Goal: Task Accomplishment & Management: Use online tool/utility

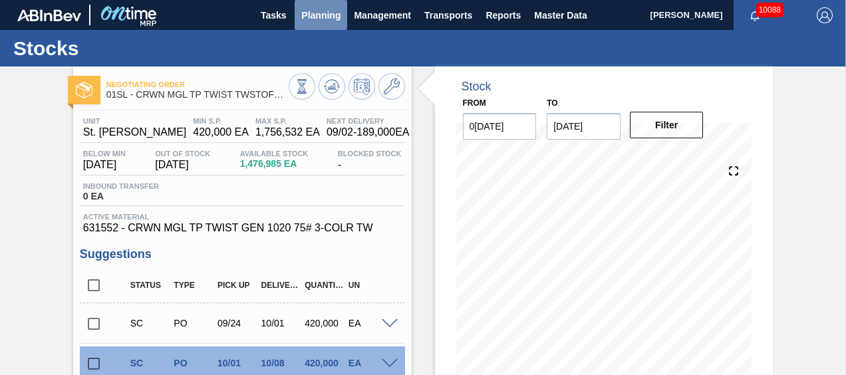
click at [325, 24] on button "Planning" at bounding box center [321, 15] width 53 height 30
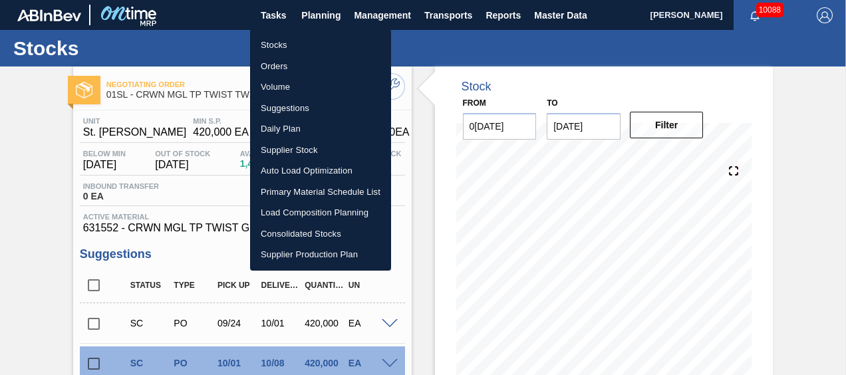
drag, startPoint x: 314, startPoint y: 111, endPoint x: 341, endPoint y: 109, distance: 26.7
click at [314, 111] on li "Suggestions" at bounding box center [320, 108] width 141 height 21
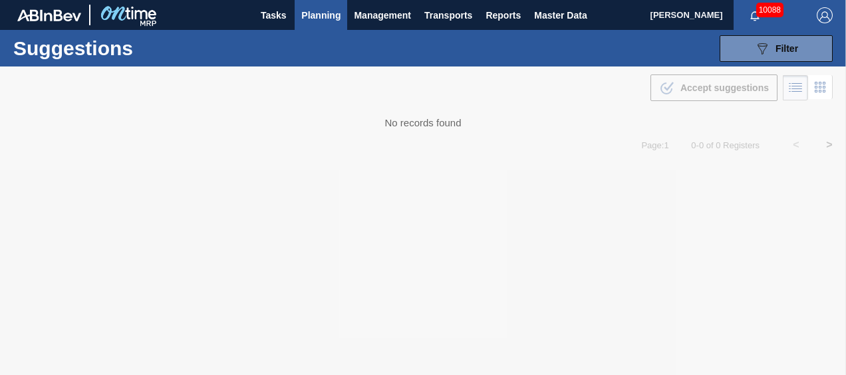
click at [333, 18] on span "Planning" at bounding box center [320, 15] width 39 height 16
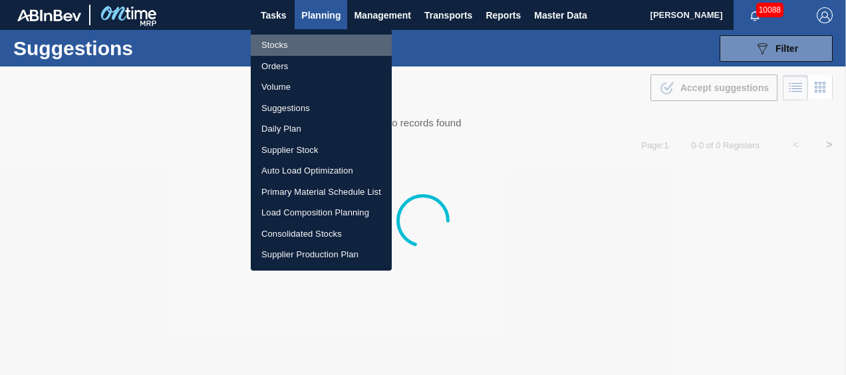
click at [311, 48] on li "Stocks" at bounding box center [321, 45] width 141 height 21
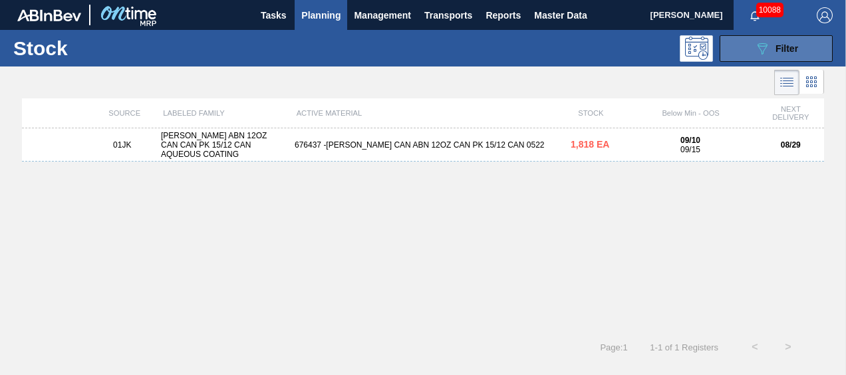
click at [745, 54] on button "089F7B8B-B2A5-4AFE-B5C0-19BA573D28AC Filter" at bounding box center [776, 48] width 113 height 27
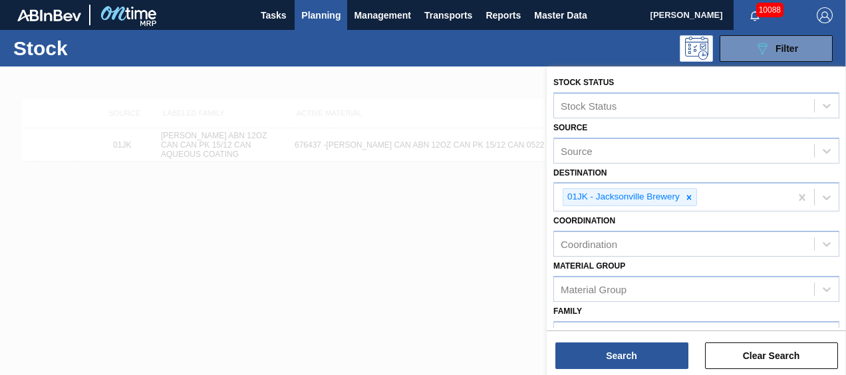
scroll to position [200, 0]
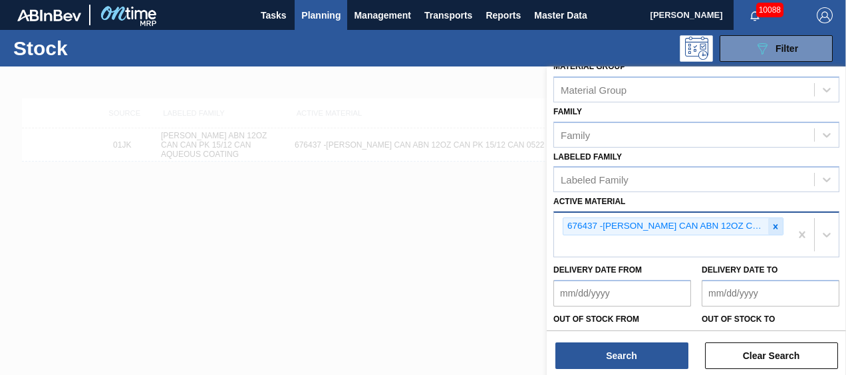
click at [771, 219] on div at bounding box center [775, 226] width 15 height 17
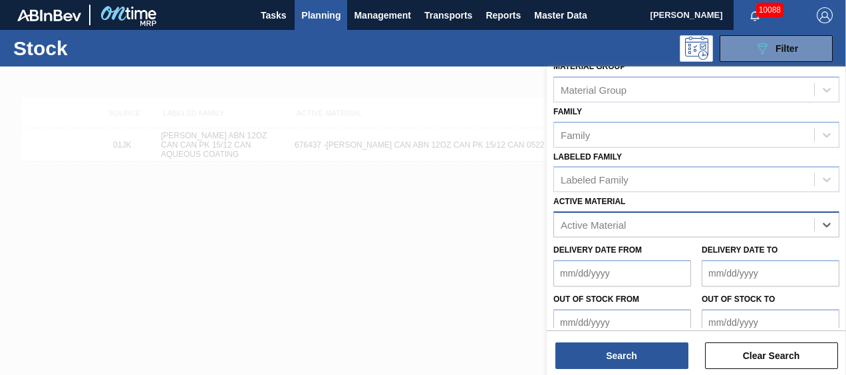
click at [769, 225] on div "Active Material" at bounding box center [684, 225] width 260 height 19
type Material "683974"
click at [703, 216] on div "Active Material" at bounding box center [684, 225] width 260 height 19
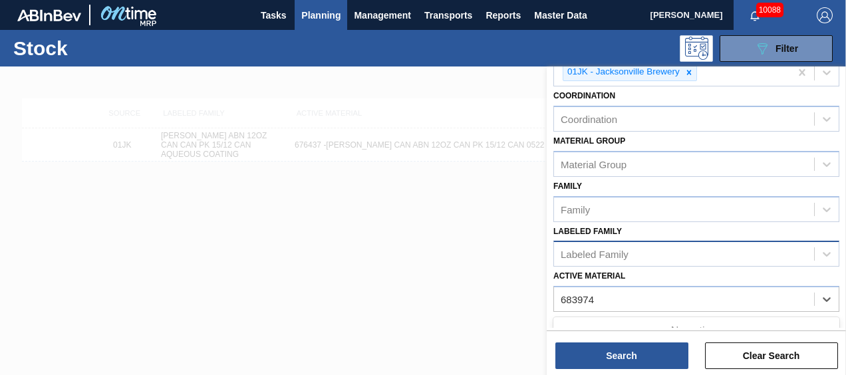
scroll to position [261, 0]
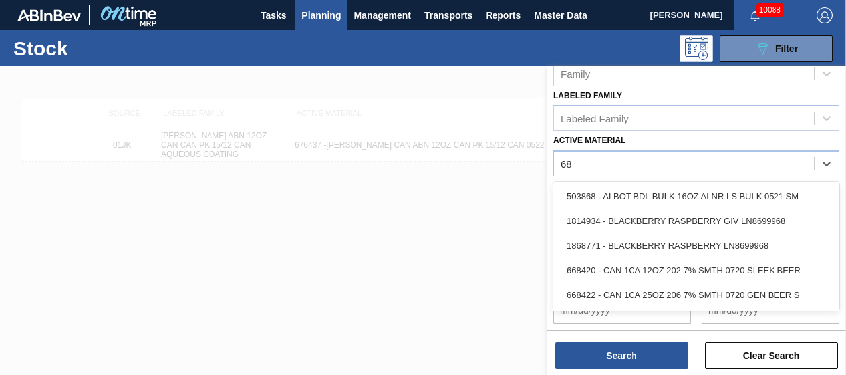
type Material "6"
type Material "683885"
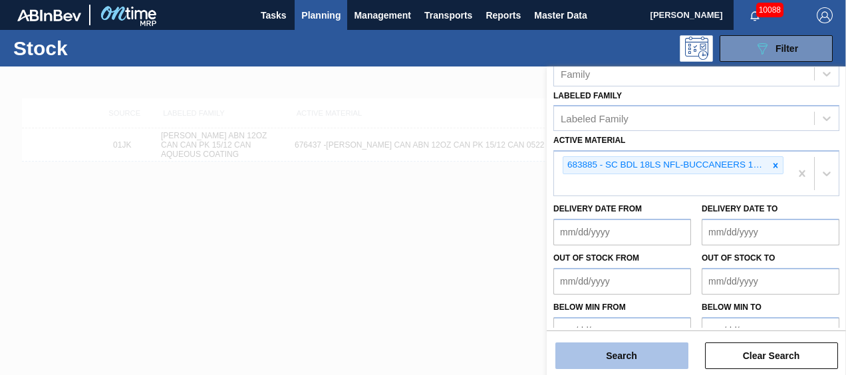
click at [655, 344] on button "Search" at bounding box center [622, 356] width 133 height 27
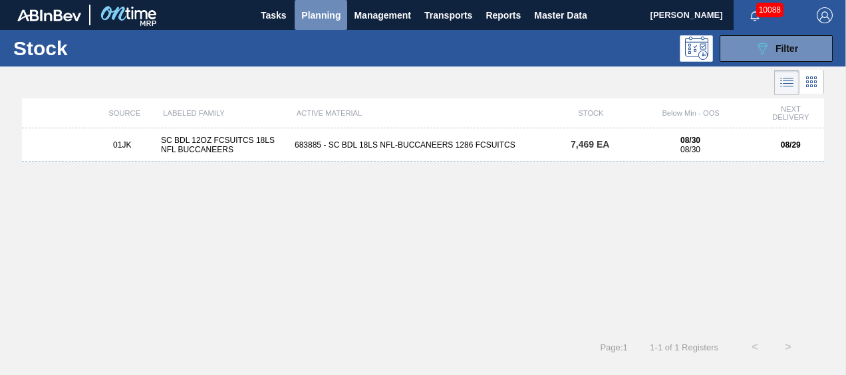
click at [311, 11] on span "Planning" at bounding box center [320, 15] width 39 height 16
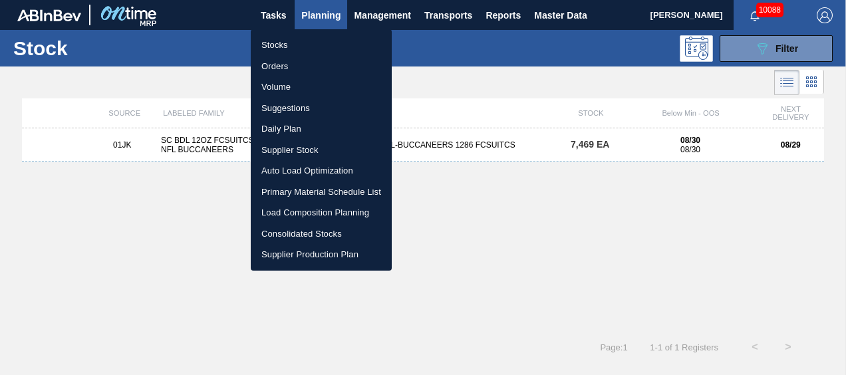
click at [764, 44] on div at bounding box center [423, 187] width 846 height 375
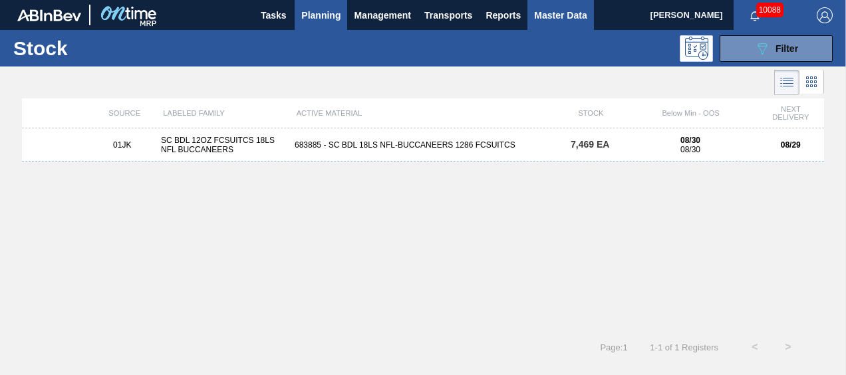
click at [564, 17] on span "Master Data" at bounding box center [560, 15] width 53 height 16
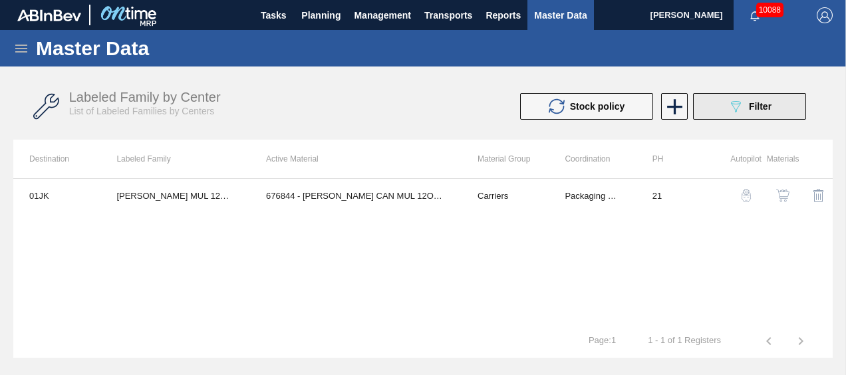
click at [742, 110] on icon "089F7B8B-B2A5-4AFE-B5C0-19BA573D28AC" at bounding box center [736, 106] width 16 height 16
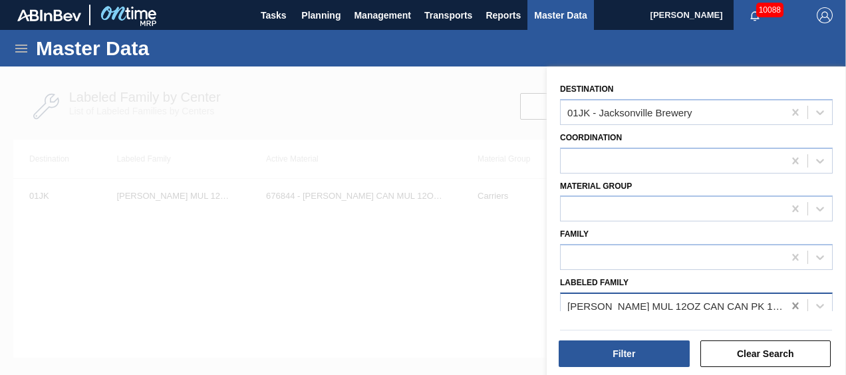
click at [798, 305] on icon at bounding box center [795, 305] width 13 height 13
click at [667, 310] on div at bounding box center [672, 305] width 223 height 19
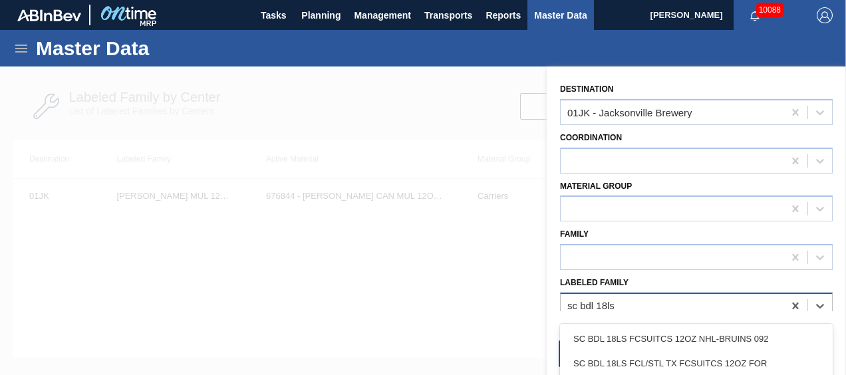
type Family "sc bdl 18ls"
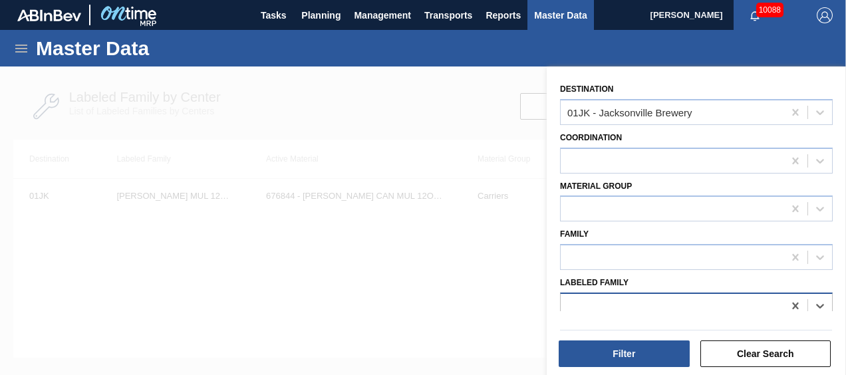
click at [730, 311] on div at bounding box center [672, 305] width 223 height 19
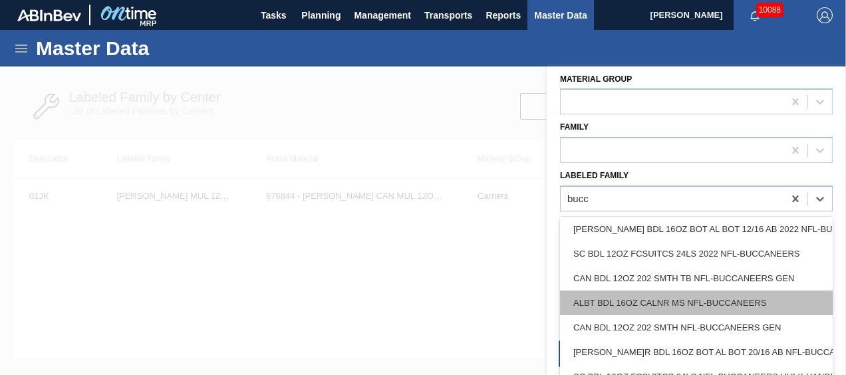
scroll to position [144, 0]
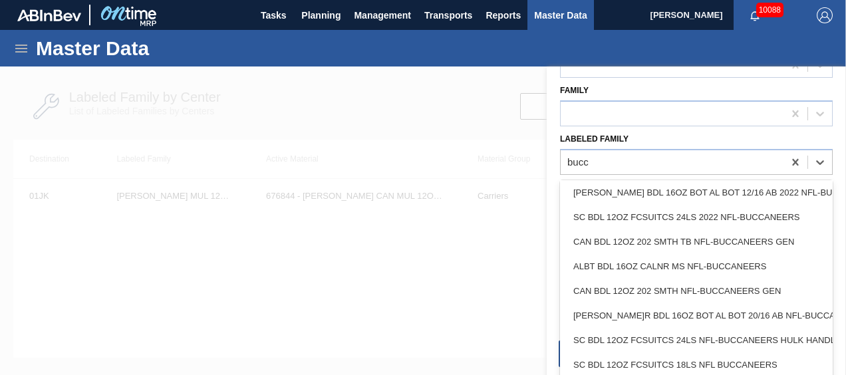
type Family "bucc"
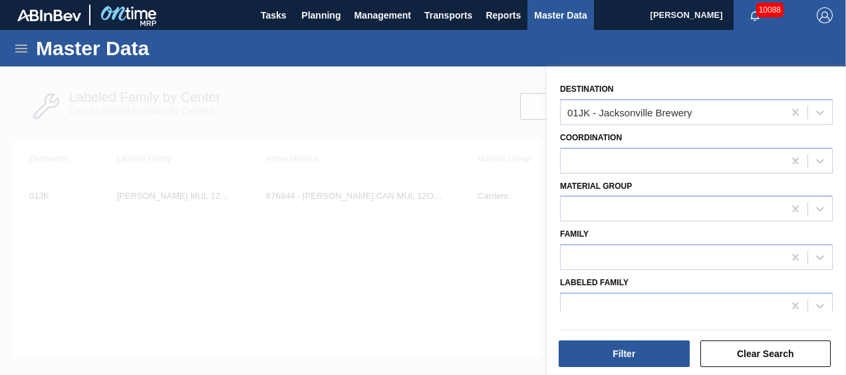
click at [381, 316] on div at bounding box center [423, 254] width 846 height 375
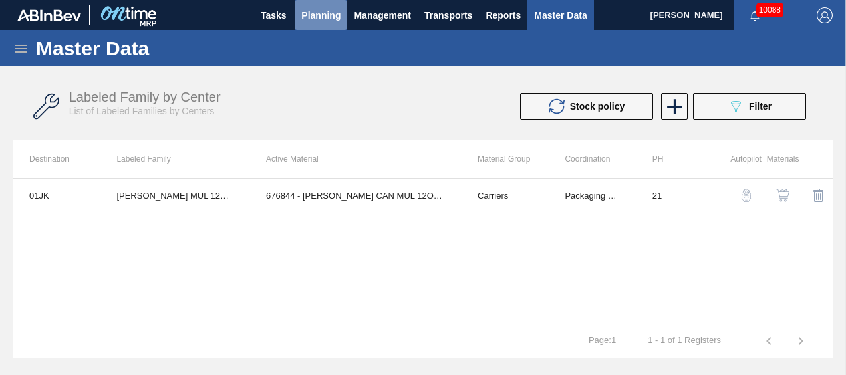
click at [318, 12] on span "Planning" at bounding box center [320, 15] width 39 height 16
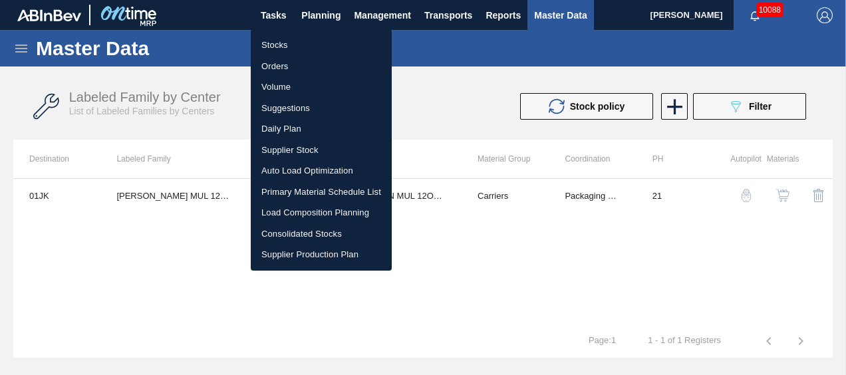
click at [300, 216] on li "Load Composition Planning" at bounding box center [321, 212] width 141 height 21
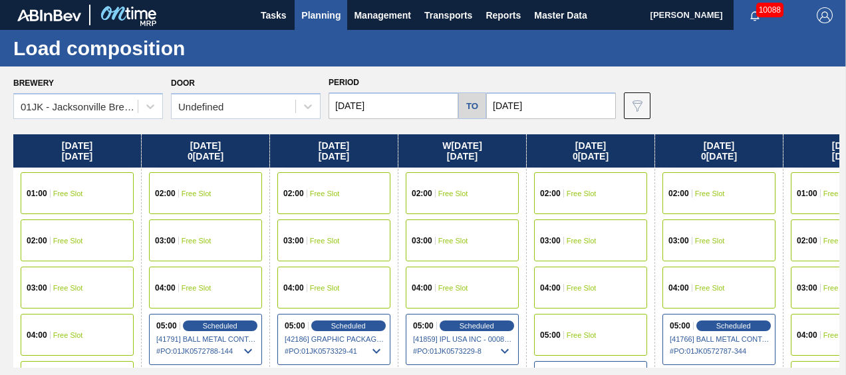
scroll to position [67, 0]
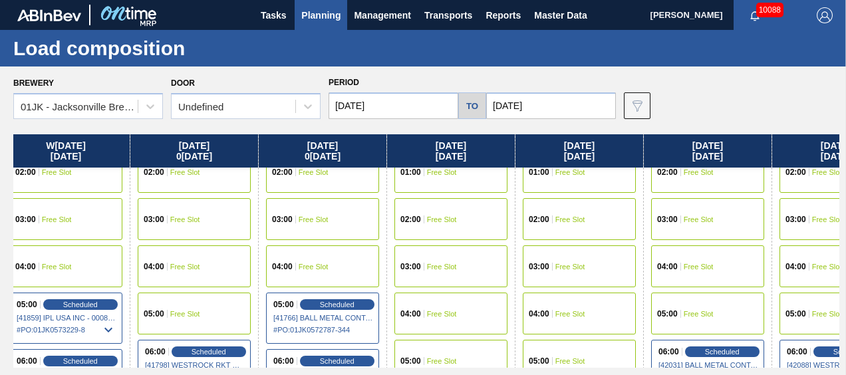
drag, startPoint x: 567, startPoint y: 236, endPoint x: 155, endPoint y: 244, distance: 411.9
click at [155, 244] on div "[DATE] 01:00 Free Slot 01:00 Free Slot 02:00 Free Slot 03:00 Free Slot 04:00 Fr…" at bounding box center [426, 251] width 826 height 234
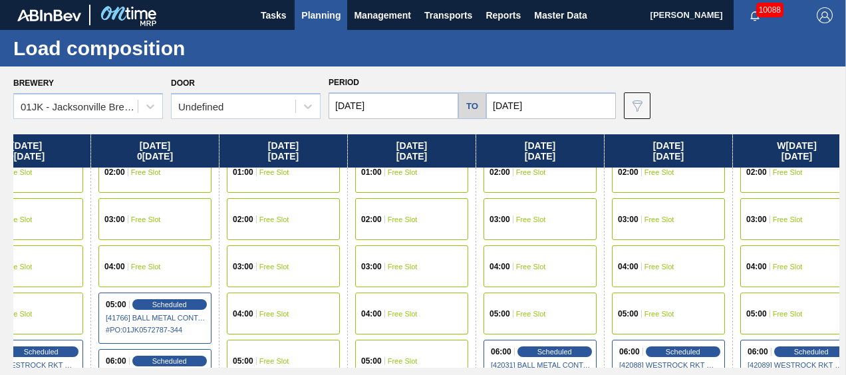
scroll to position [67, 577]
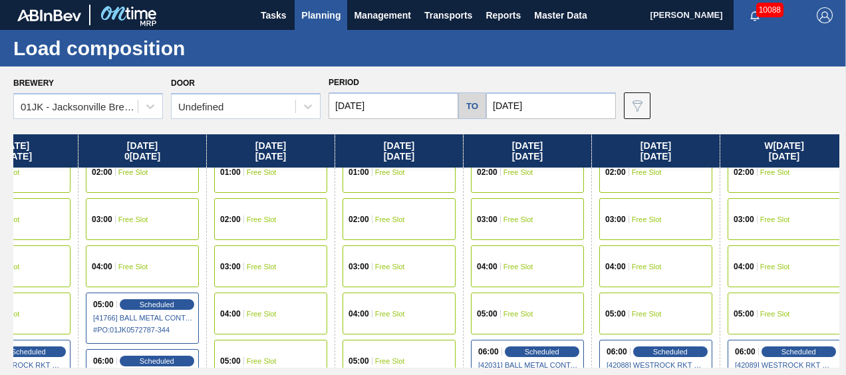
drag, startPoint x: 744, startPoint y: 241, endPoint x: 538, endPoint y: 261, distance: 207.2
click at [538, 261] on div "[DATE] 01:00 Free Slot 01:00 Free Slot 02:00 Free Slot 03:00 Free Slot 04:00 Fr…" at bounding box center [426, 251] width 826 height 234
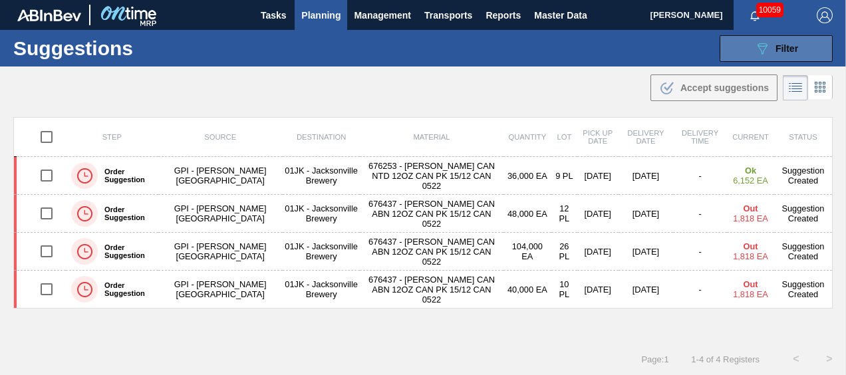
click at [746, 57] on button "089F7B8B-B2A5-4AFE-B5C0-19BA573D28AC Filter" at bounding box center [776, 48] width 113 height 27
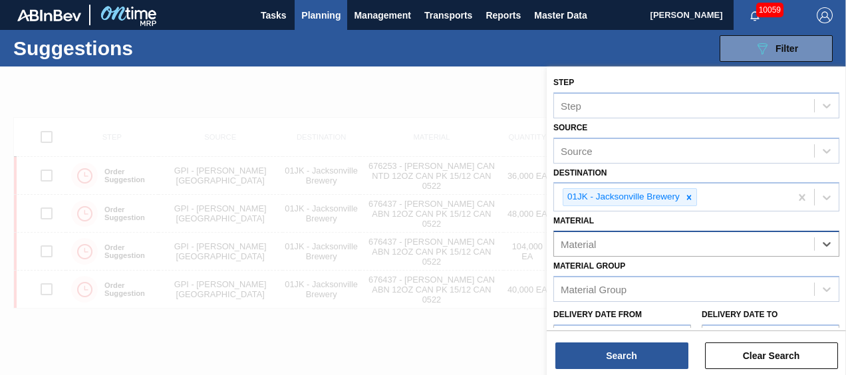
click at [735, 242] on div "Material" at bounding box center [684, 244] width 260 height 19
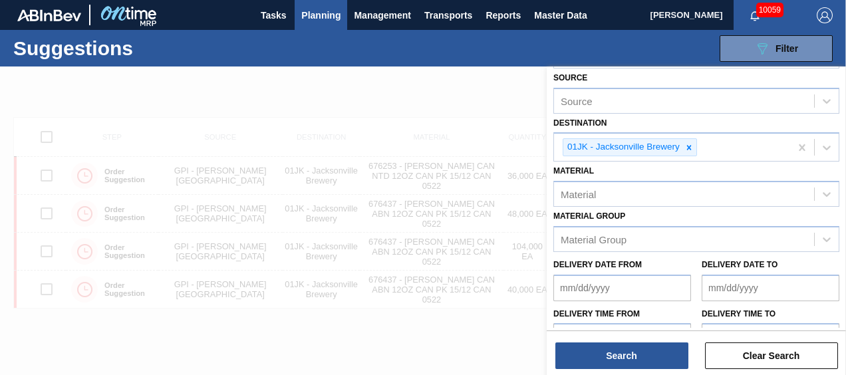
scroll to position [67, 0]
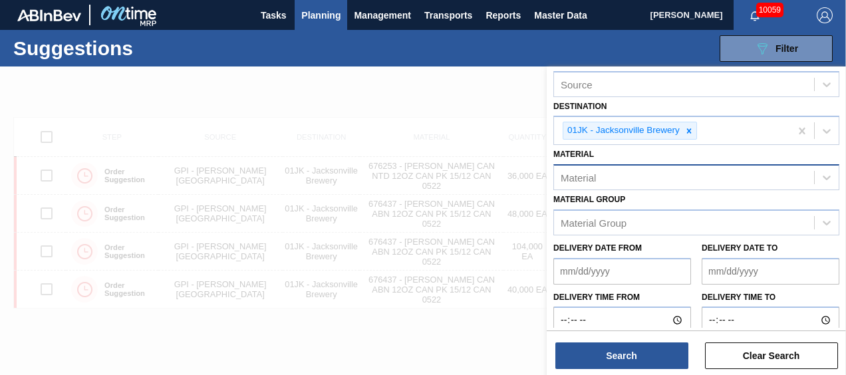
click at [661, 173] on div "Material" at bounding box center [684, 177] width 260 height 19
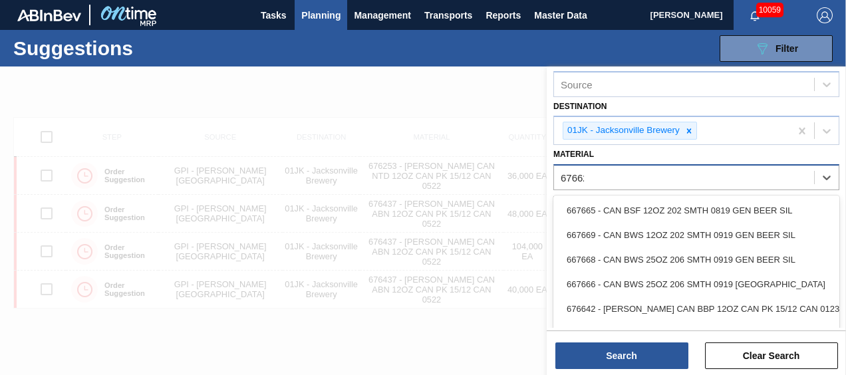
type input "676623"
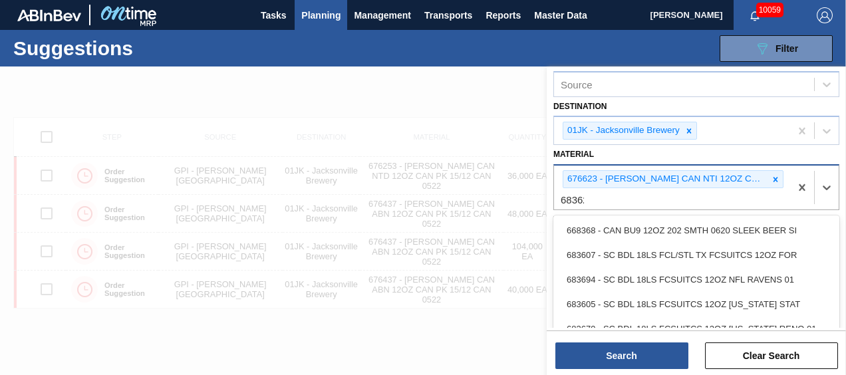
type input "683623"
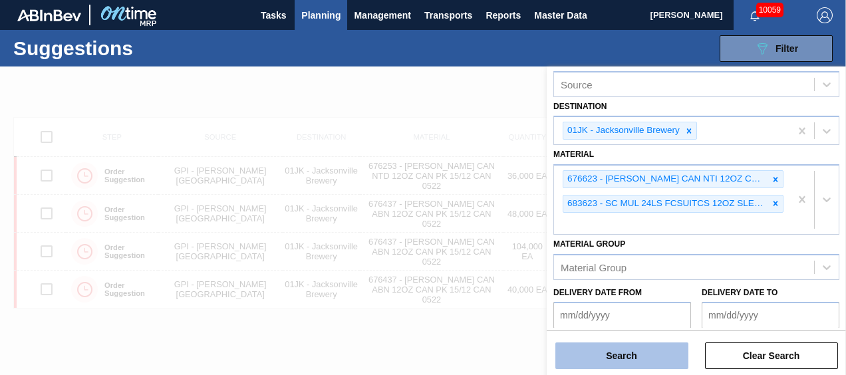
click at [672, 351] on button "Search" at bounding box center [622, 356] width 133 height 27
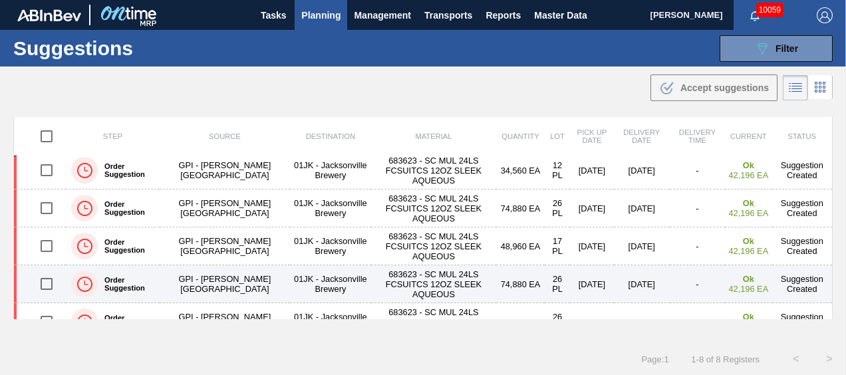
scroll to position [0, 0]
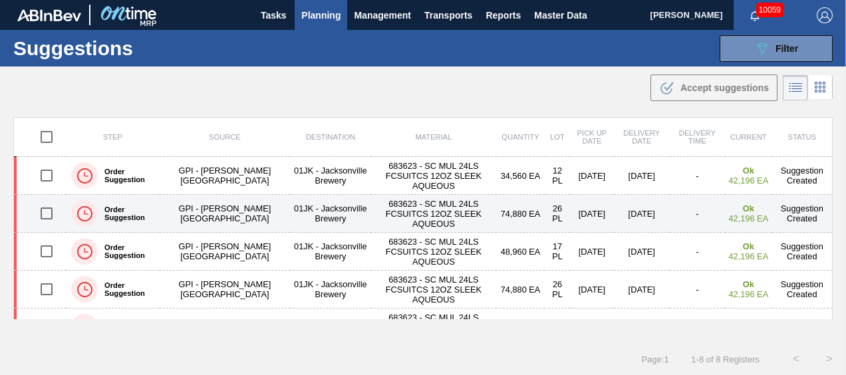
click at [51, 210] on input "checkbox" at bounding box center [47, 214] width 28 height 28
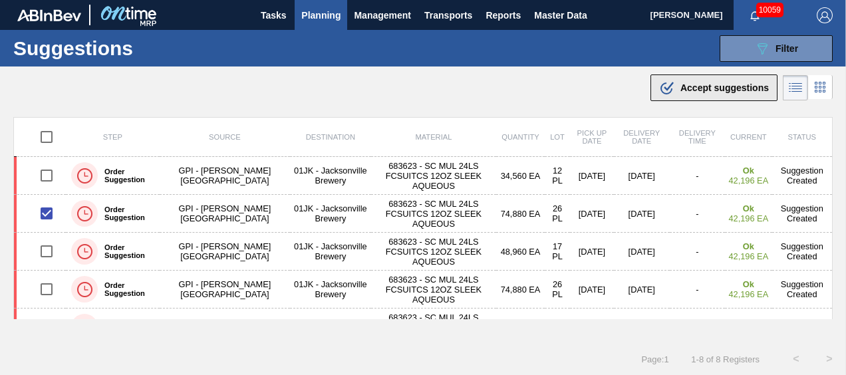
click at [663, 94] on icon at bounding box center [667, 89] width 12 height 12
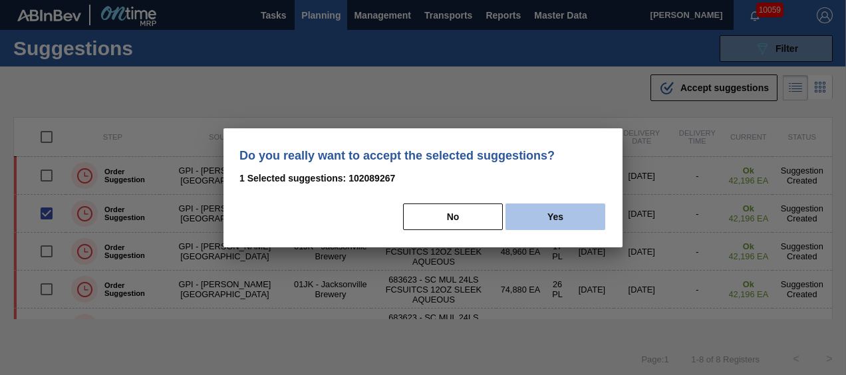
click at [542, 213] on button "Yes" at bounding box center [556, 217] width 100 height 27
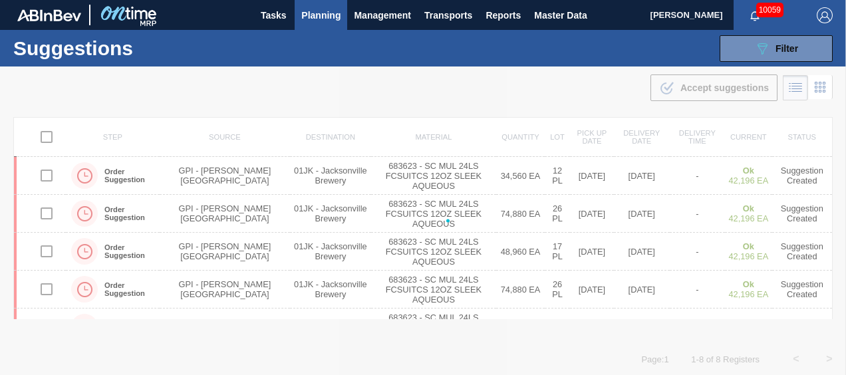
checkbox input "false"
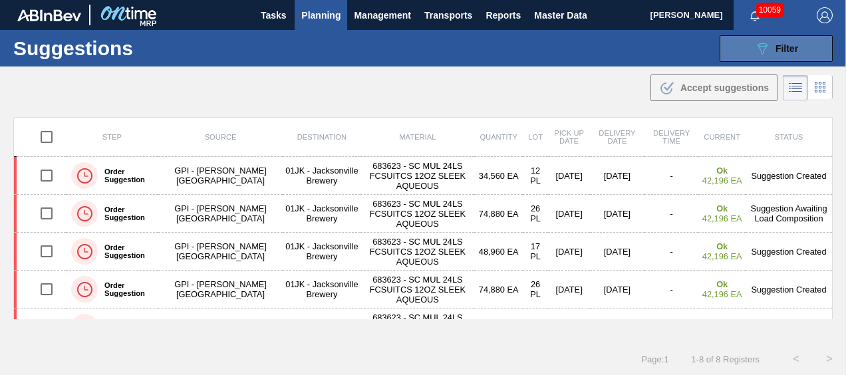
click at [828, 39] on button "089F7B8B-B2A5-4AFE-B5C0-19BA573D28AC Filter" at bounding box center [776, 48] width 113 height 27
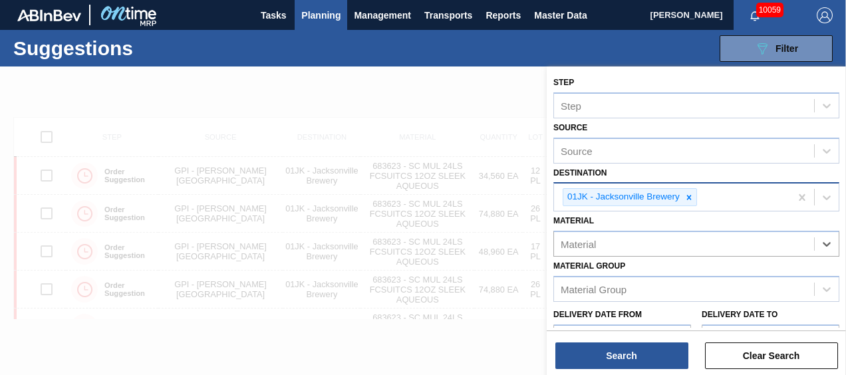
scroll to position [77, 0]
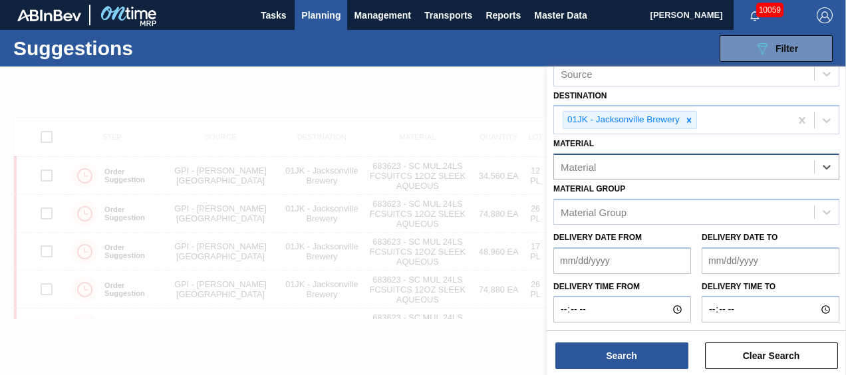
click at [679, 161] on div "Material" at bounding box center [684, 167] width 260 height 19
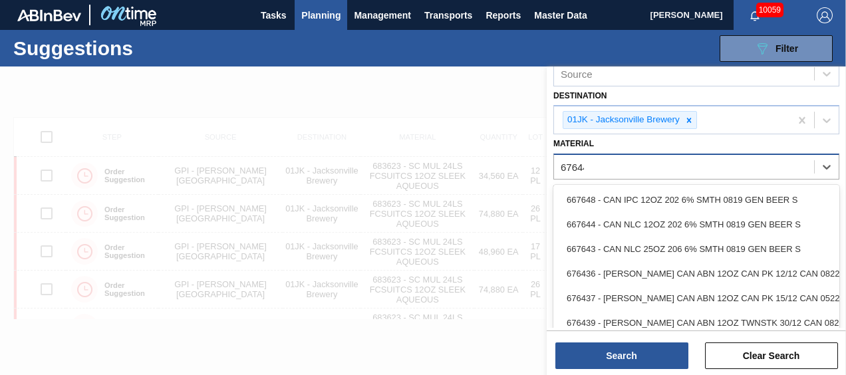
type input "676441"
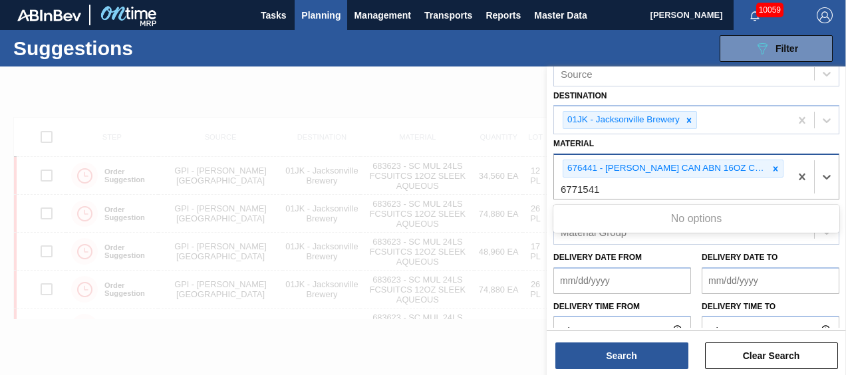
type input "677154"
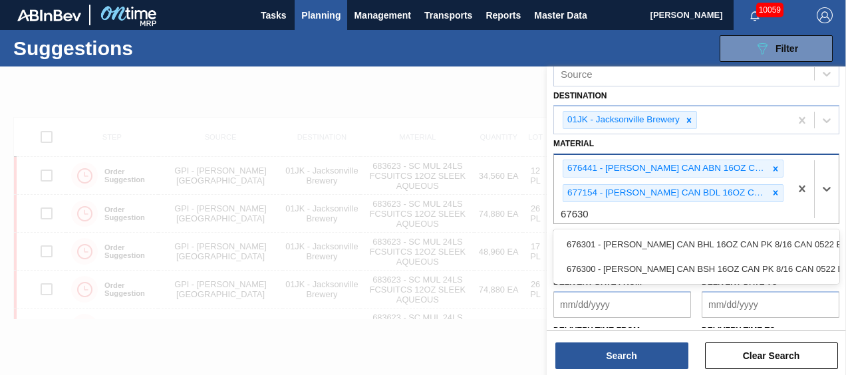
type input "676301"
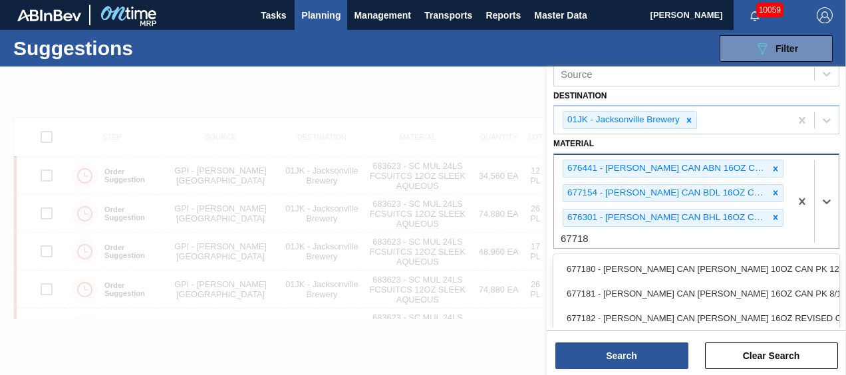
type input "677181"
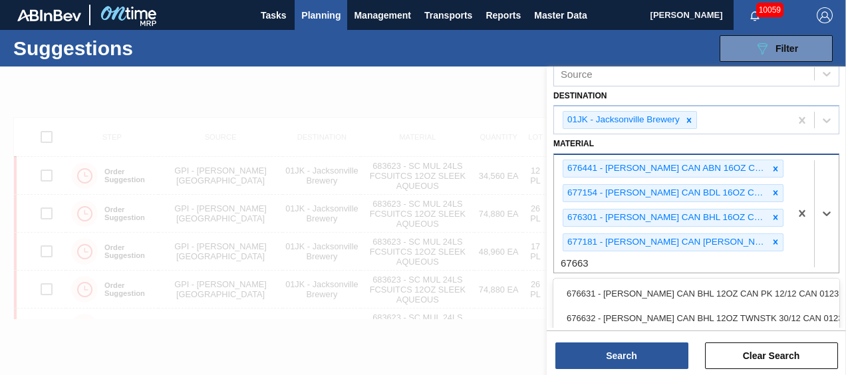
type input "676636"
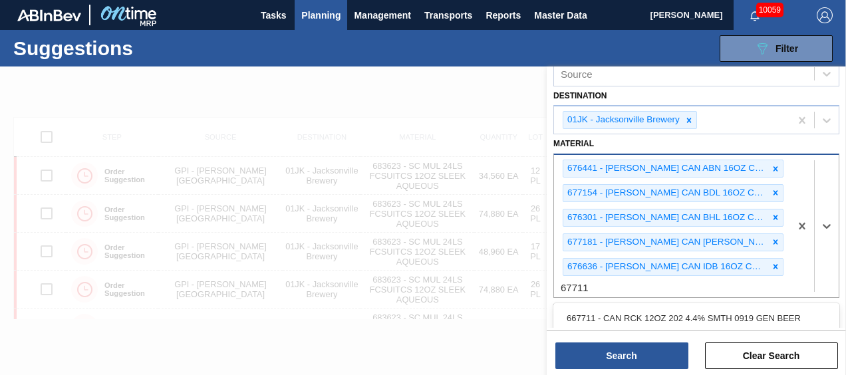
type input "677110"
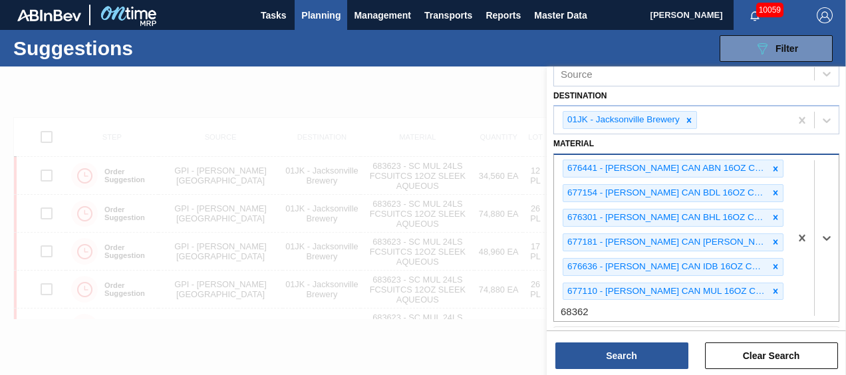
type input "683622"
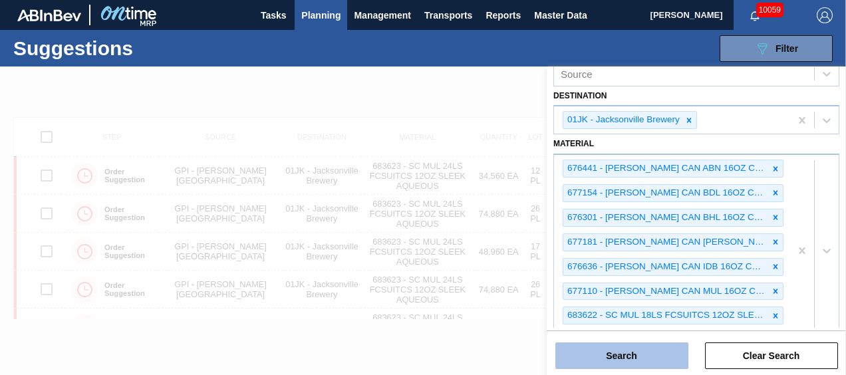
click at [642, 345] on button "Search" at bounding box center [622, 356] width 133 height 27
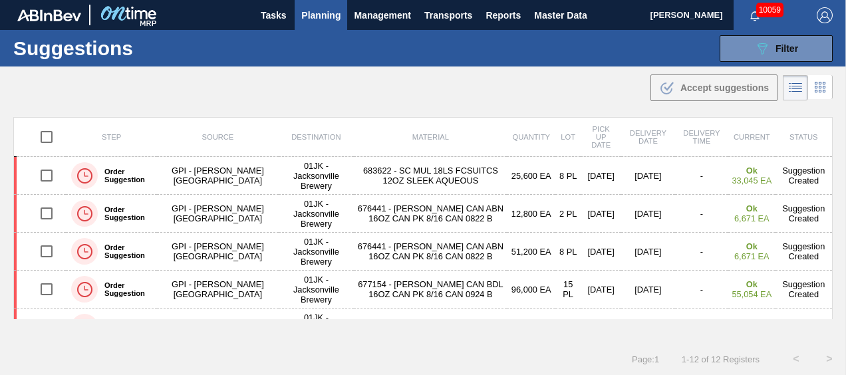
click at [459, 77] on div ".b{fill:var(--color-action-default)} Accept suggestions" at bounding box center [423, 85] width 846 height 37
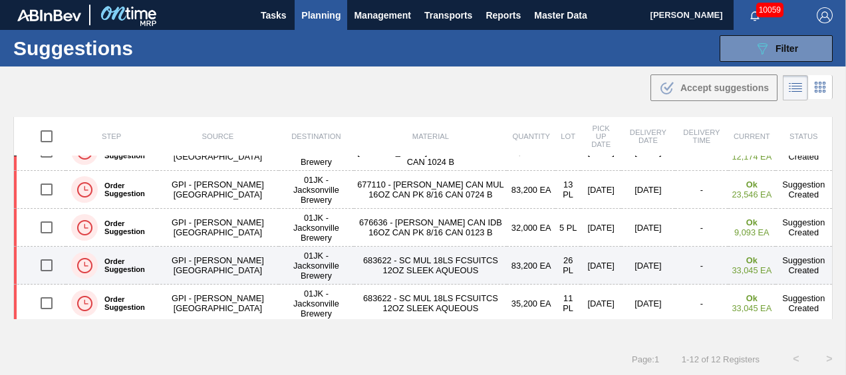
click at [48, 259] on input "checkbox" at bounding box center [47, 265] width 28 height 28
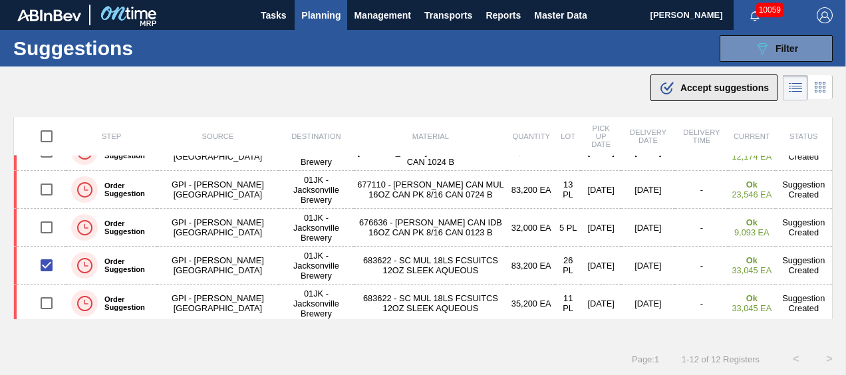
click at [661, 86] on icon at bounding box center [667, 89] width 12 height 12
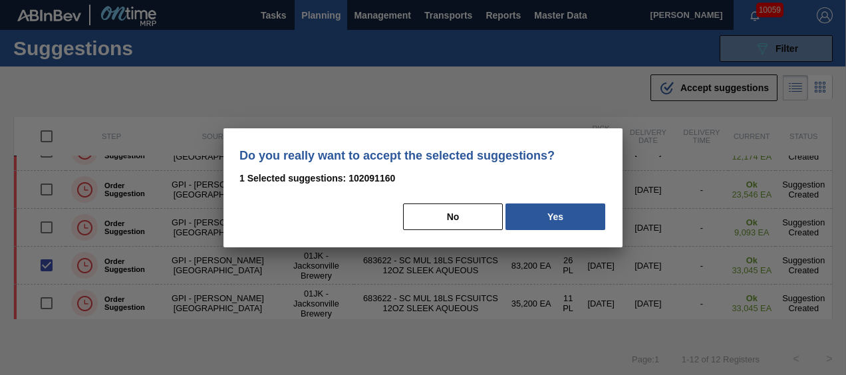
click at [582, 202] on div "No Yes" at bounding box center [423, 216] width 367 height 29
click at [577, 216] on button "Yes" at bounding box center [556, 217] width 100 height 27
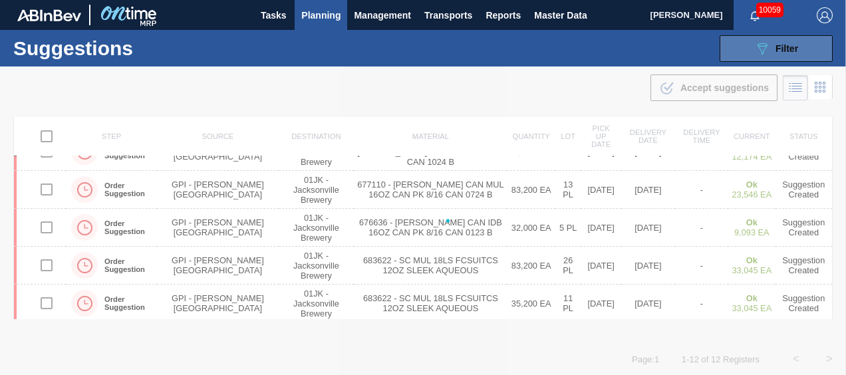
checkbox input "false"
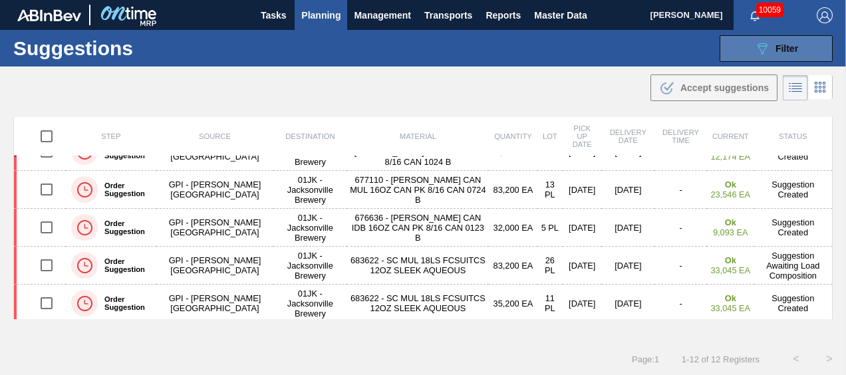
click at [766, 53] on icon "089F7B8B-B2A5-4AFE-B5C0-19BA573D28AC" at bounding box center [762, 49] width 16 height 16
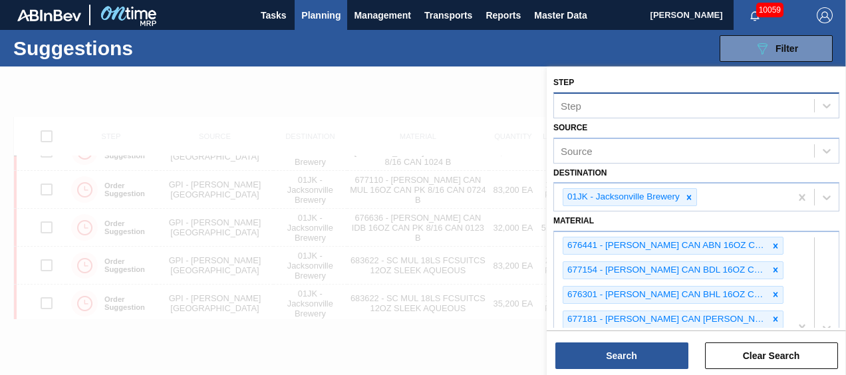
click at [737, 116] on div "Step" at bounding box center [697, 105] width 286 height 26
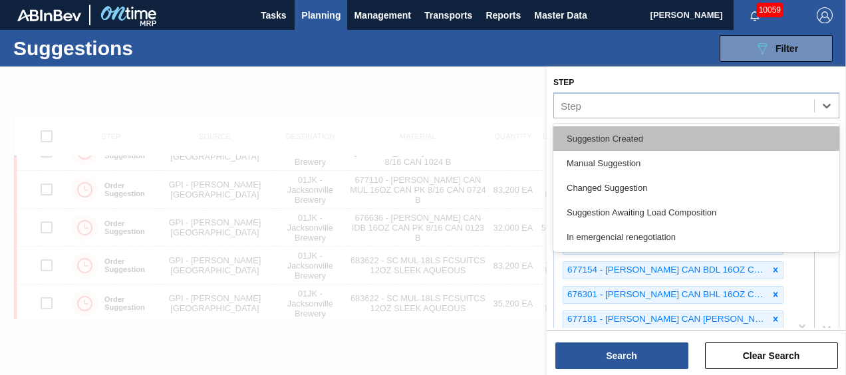
click at [603, 140] on div "Suggestion Created" at bounding box center [697, 138] width 286 height 25
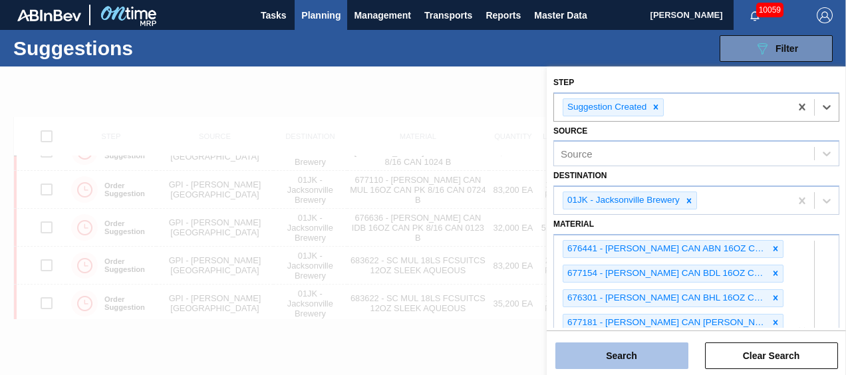
click at [651, 353] on button "Search" at bounding box center [622, 356] width 133 height 27
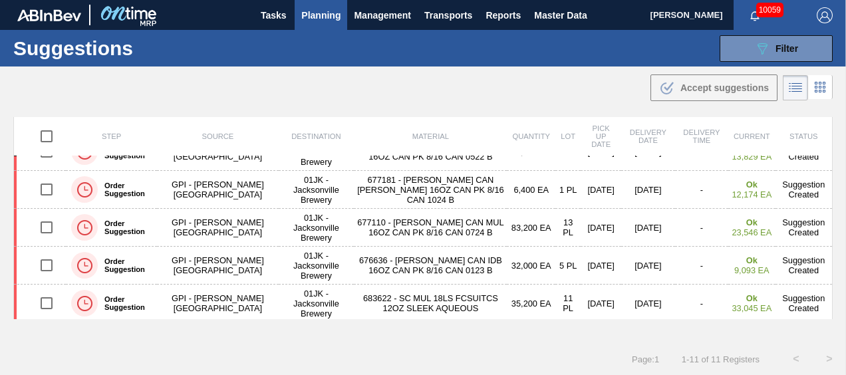
scroll to position [65, 0]
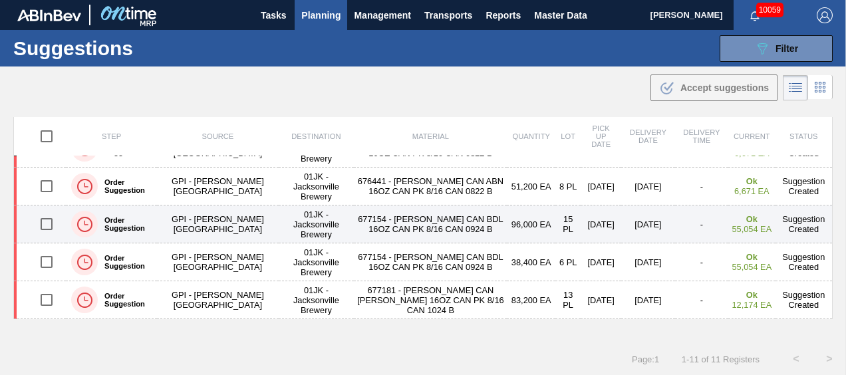
click at [51, 228] on input "checkbox" at bounding box center [47, 224] width 28 height 28
checkbox input "true"
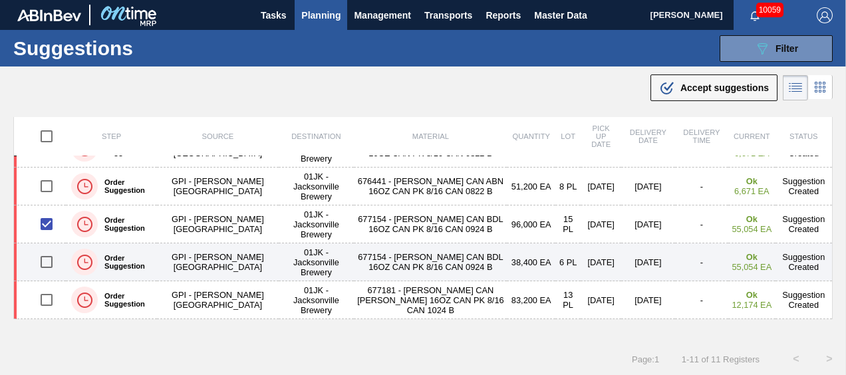
click at [58, 253] on input "checkbox" at bounding box center [47, 262] width 28 height 28
checkbox input "true"
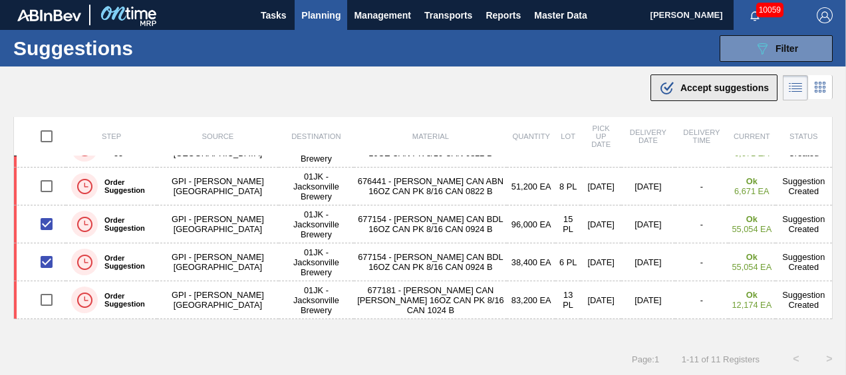
click at [676, 90] on div ".b{fill:var(--color-action-default)} Accept suggestions" at bounding box center [714, 88] width 110 height 16
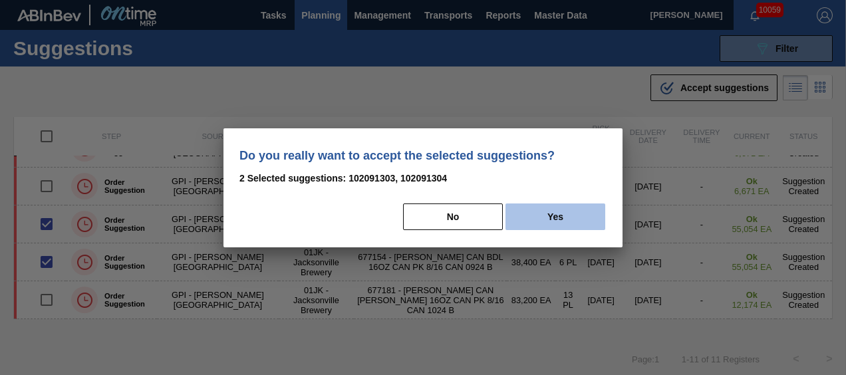
click at [578, 212] on button "Yes" at bounding box center [556, 217] width 100 height 27
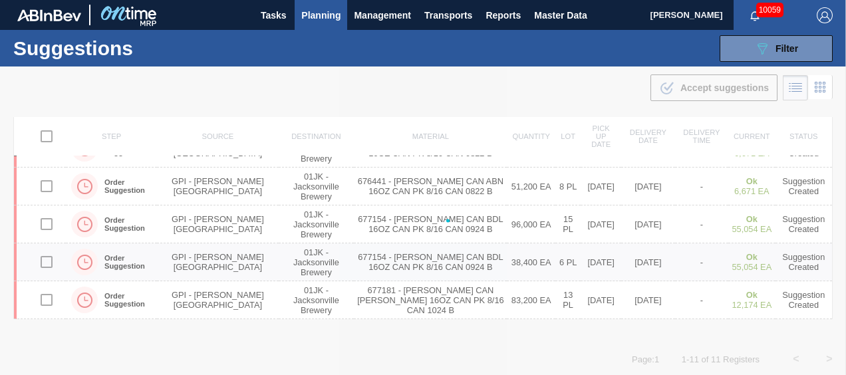
checkbox input "false"
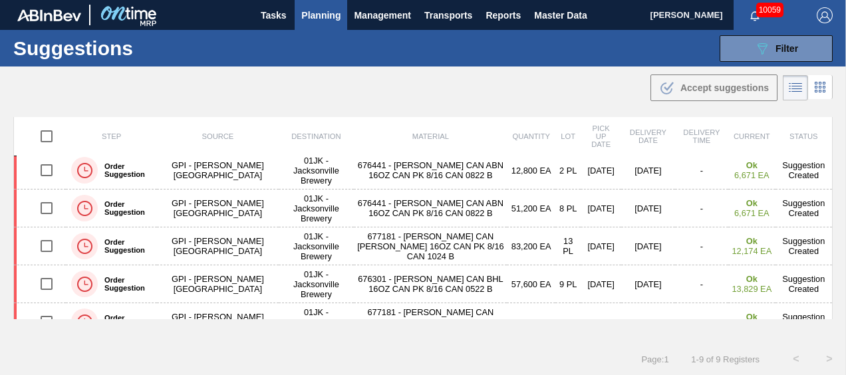
scroll to position [176, 0]
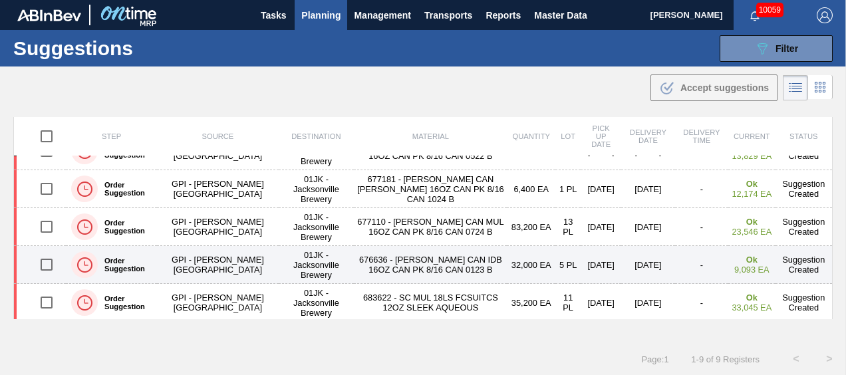
click at [43, 263] on input "checkbox" at bounding box center [47, 265] width 28 height 28
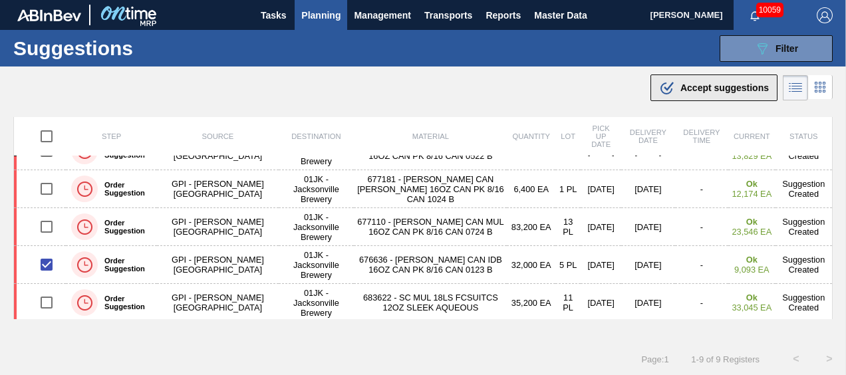
click at [695, 76] on button ".b{fill:var(--color-action-default)} Accept suggestions" at bounding box center [714, 88] width 127 height 27
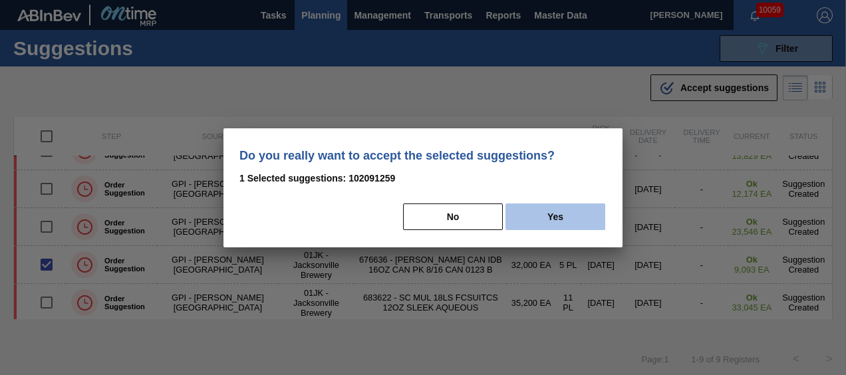
click at [553, 217] on button "Yes" at bounding box center [556, 217] width 100 height 27
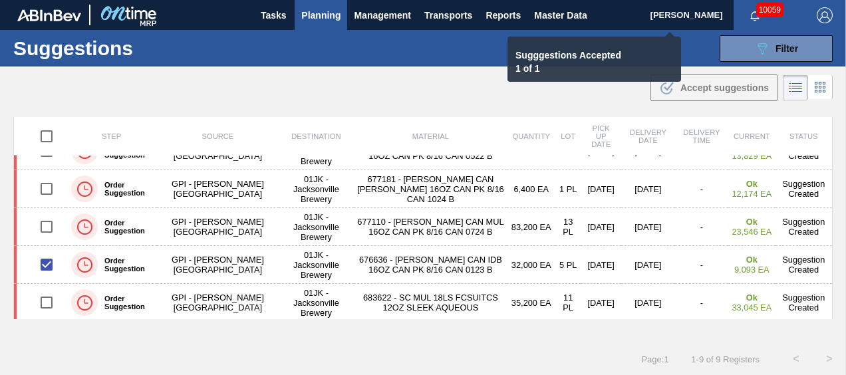
checkbox input "false"
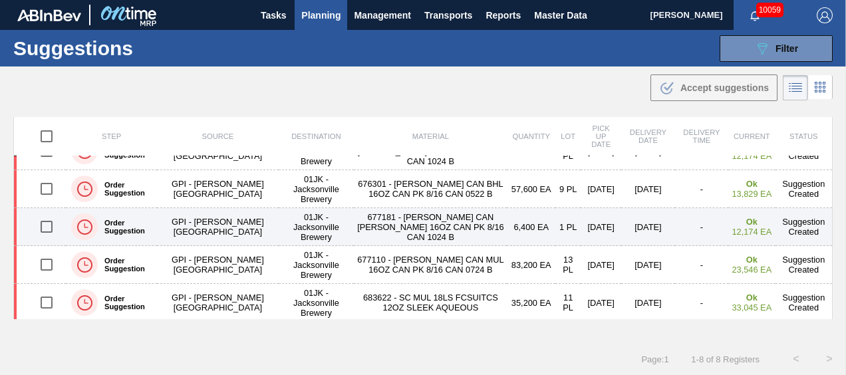
scroll to position [5, 0]
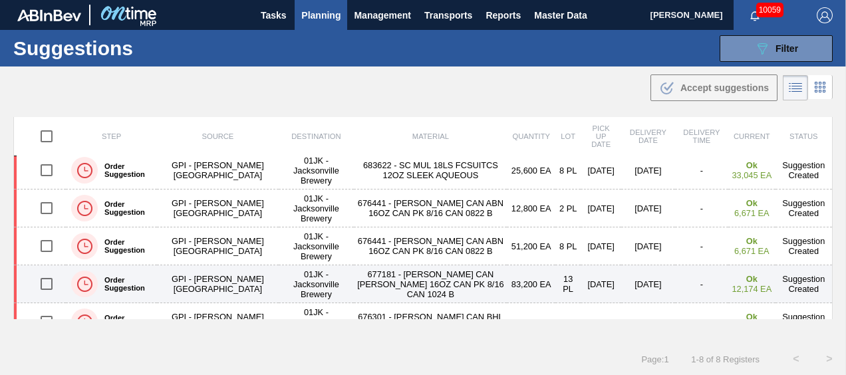
click at [48, 281] on input "checkbox" at bounding box center [47, 284] width 28 height 28
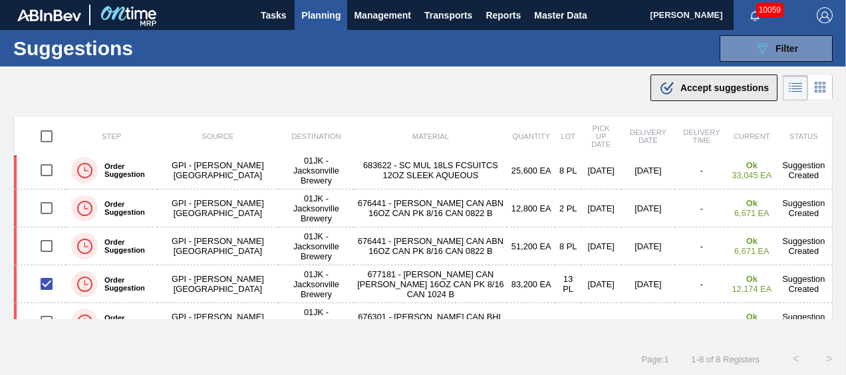
click at [684, 90] on span "Accept suggestions" at bounding box center [725, 88] width 88 height 11
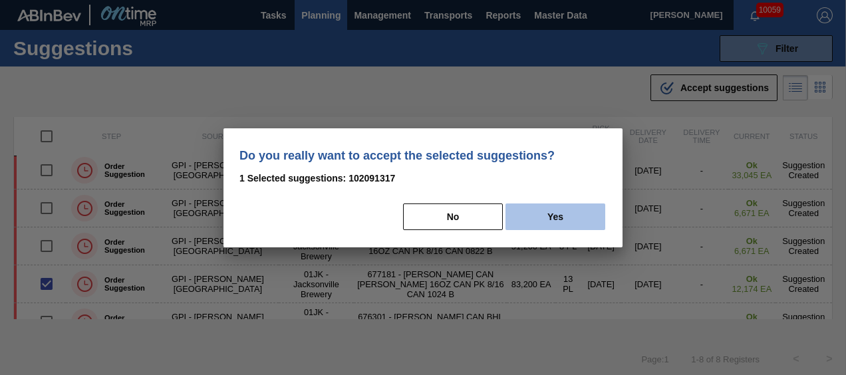
click at [554, 216] on button "Yes" at bounding box center [556, 217] width 100 height 27
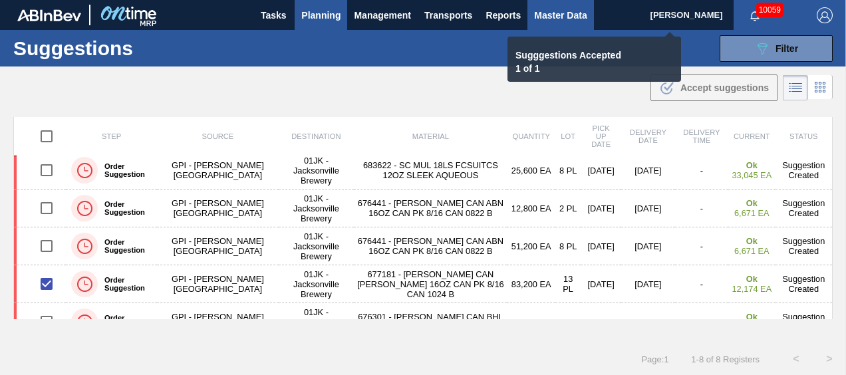
checkbox input "false"
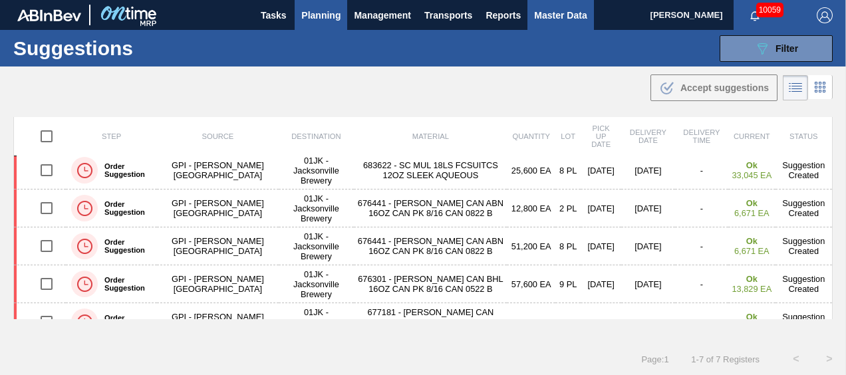
scroll to position [101, 0]
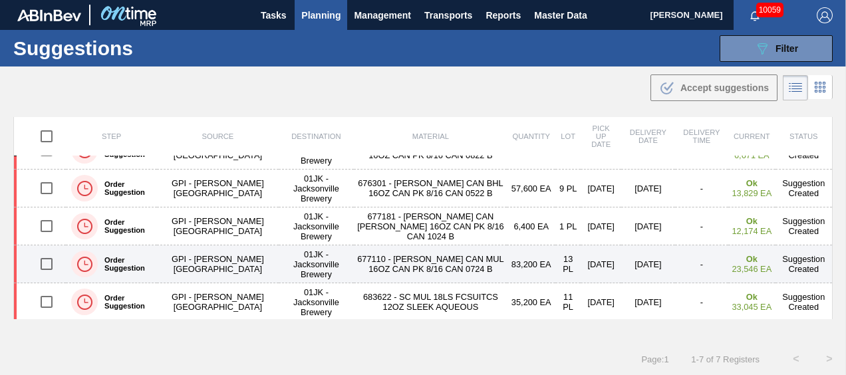
click at [48, 261] on input "checkbox" at bounding box center [47, 264] width 28 height 28
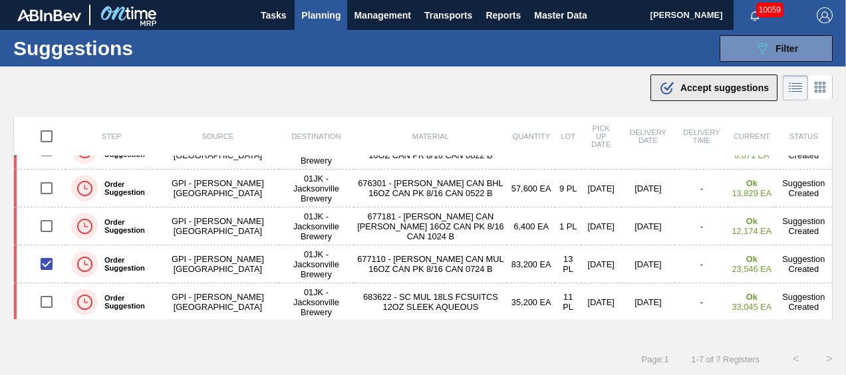
click at [666, 89] on icon at bounding box center [669, 86] width 10 height 9
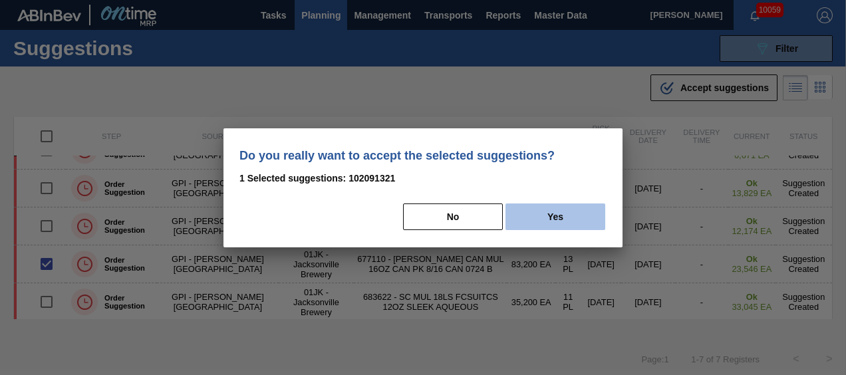
click at [580, 214] on button "Yes" at bounding box center [556, 217] width 100 height 27
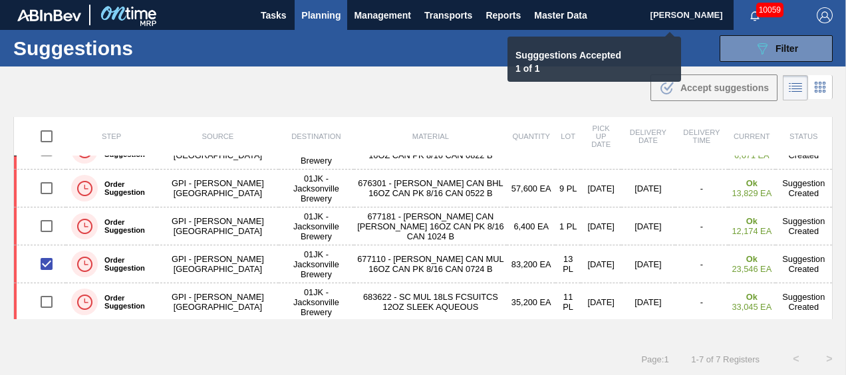
checkbox input "false"
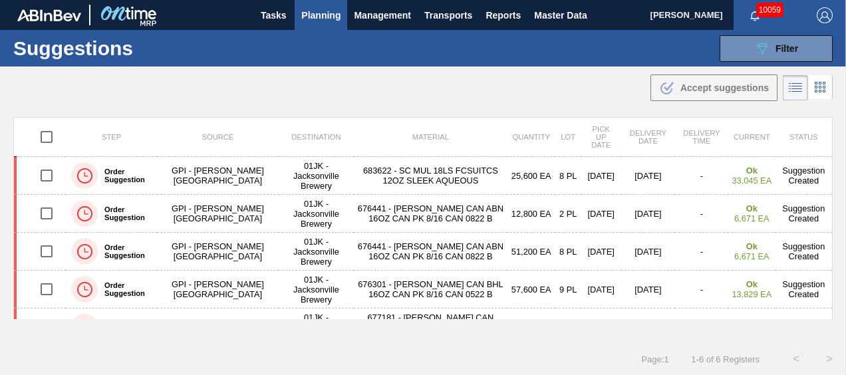
scroll to position [0, 0]
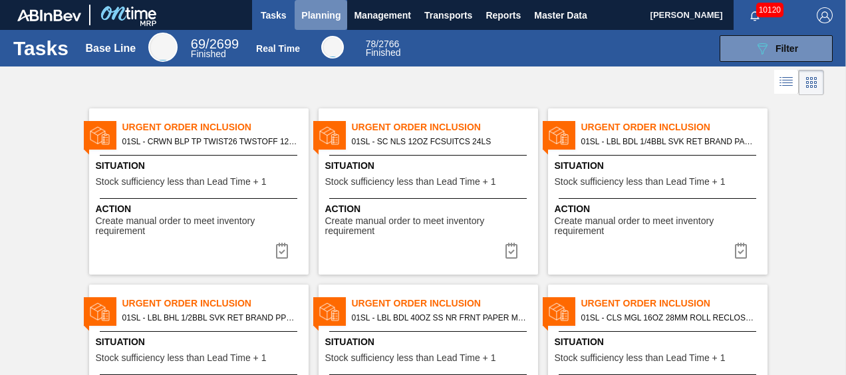
click at [307, 7] on span "Planning" at bounding box center [320, 15] width 39 height 16
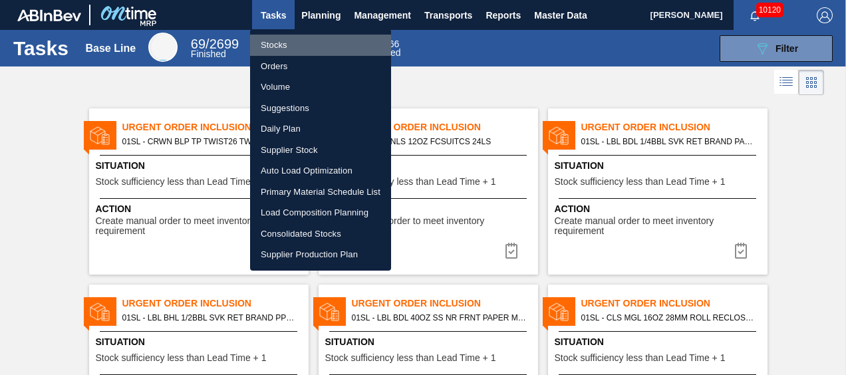
click at [323, 36] on li "Stocks" at bounding box center [320, 45] width 141 height 21
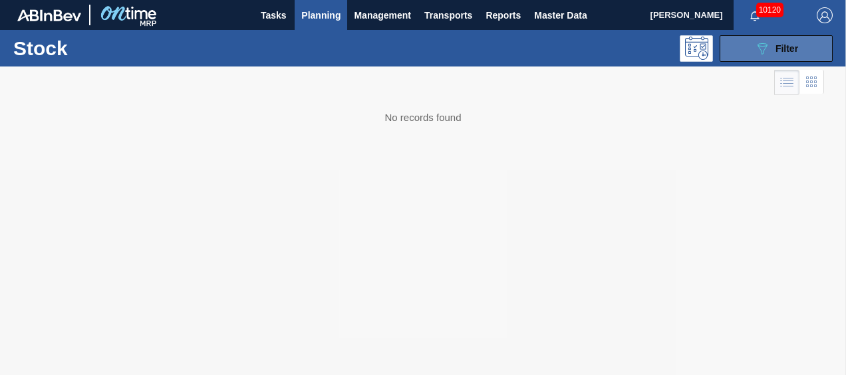
click at [804, 55] on button "089F7B8B-B2A5-4AFE-B5C0-19BA573D28AC Filter" at bounding box center [776, 48] width 113 height 27
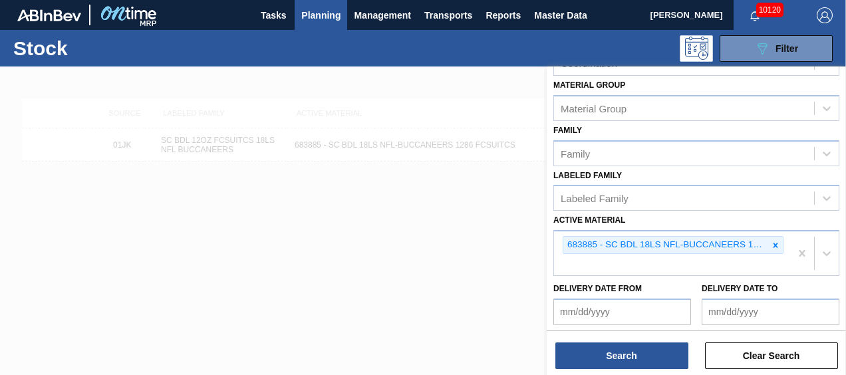
scroll to position [200, 0]
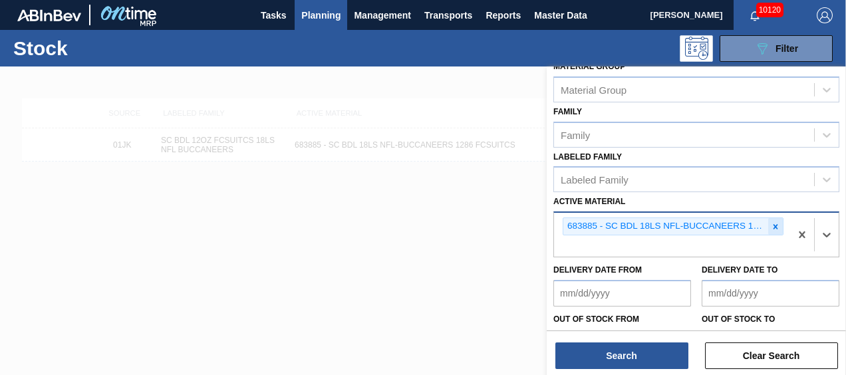
click at [775, 226] on icon at bounding box center [775, 226] width 9 height 9
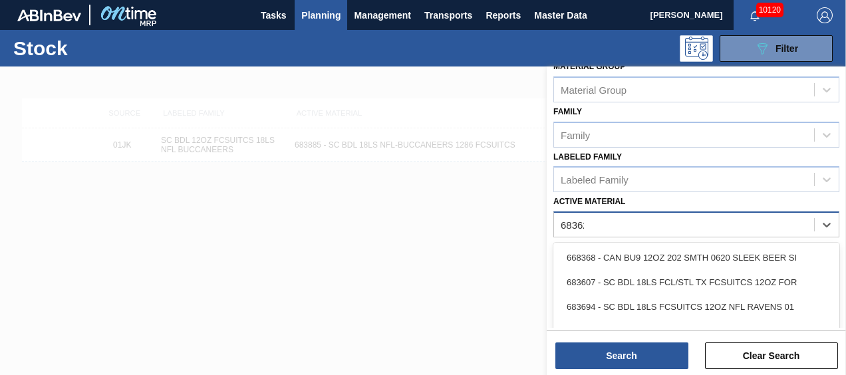
type Material "683623"
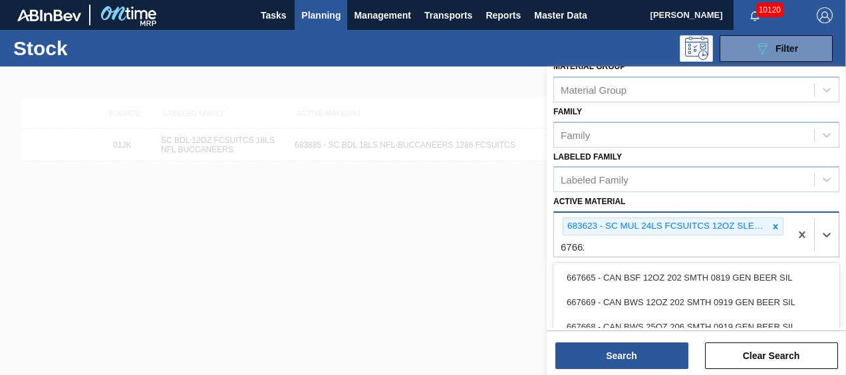
type Material "676623"
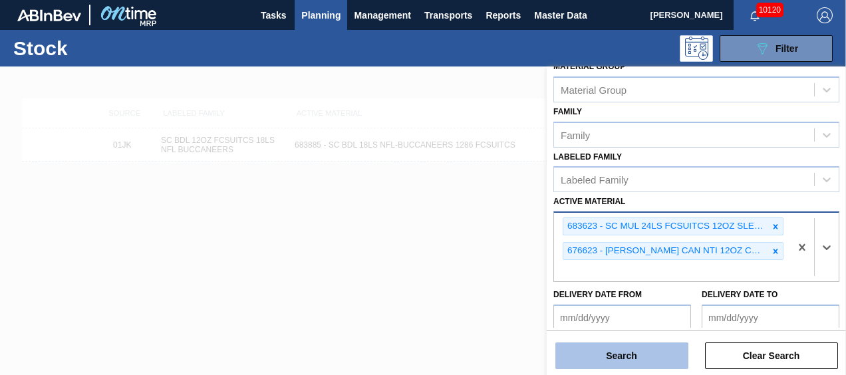
click at [620, 355] on button "Search" at bounding box center [622, 356] width 133 height 27
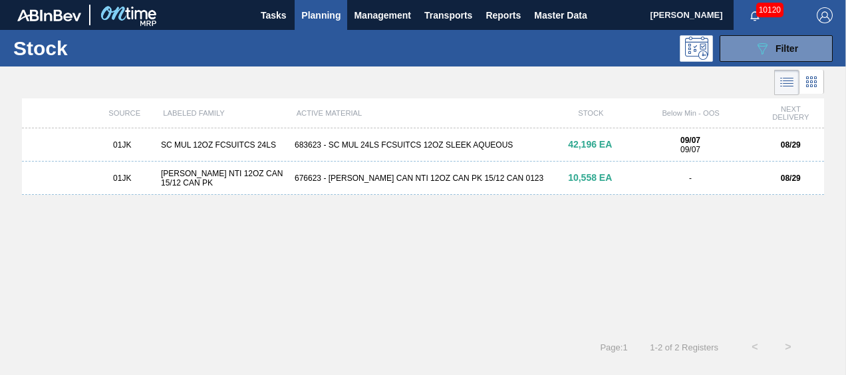
click at [358, 184] on div "01JK [PERSON_NAME] NTI 12OZ CAN 15/12 CAN PK 676623 - [PERSON_NAME] CAN NTI 12O…" at bounding box center [423, 178] width 802 height 33
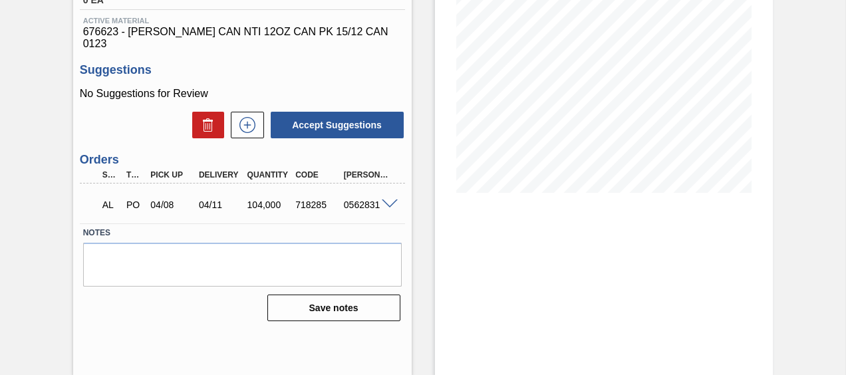
scroll to position [197, 0]
click at [388, 198] on div "AL PO 04/08 04/11 104,000 718285 0562831" at bounding box center [242, 202] width 325 height 33
click at [390, 199] on span at bounding box center [390, 204] width 16 height 10
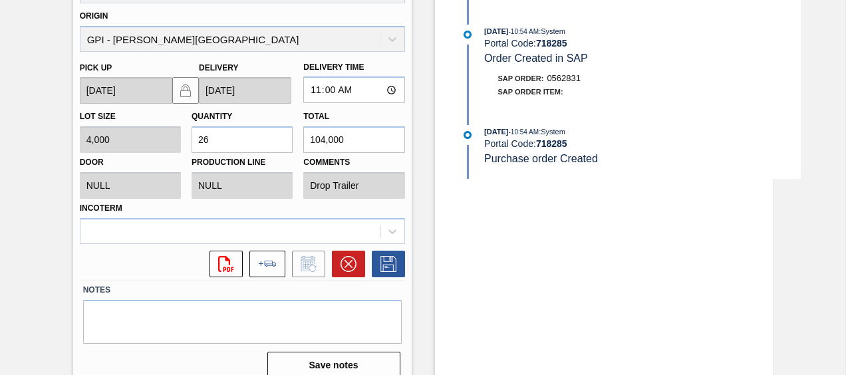
scroll to position [463, 0]
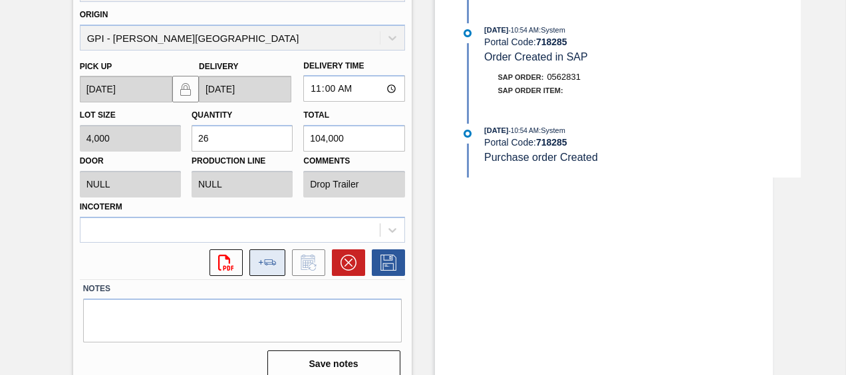
click at [279, 254] on button at bounding box center [268, 263] width 36 height 27
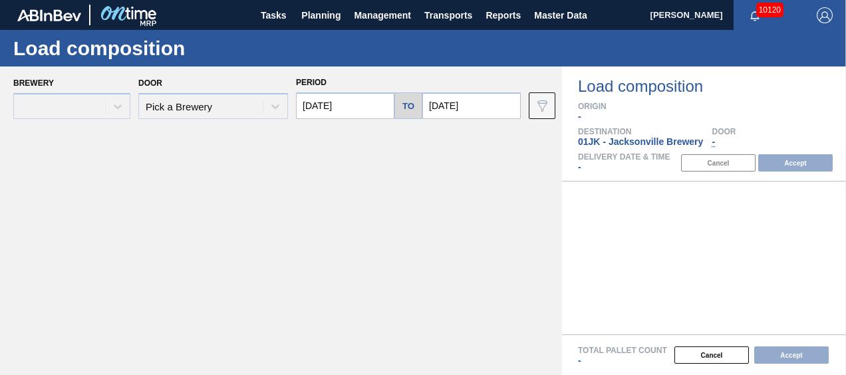
type input "[DATE]"
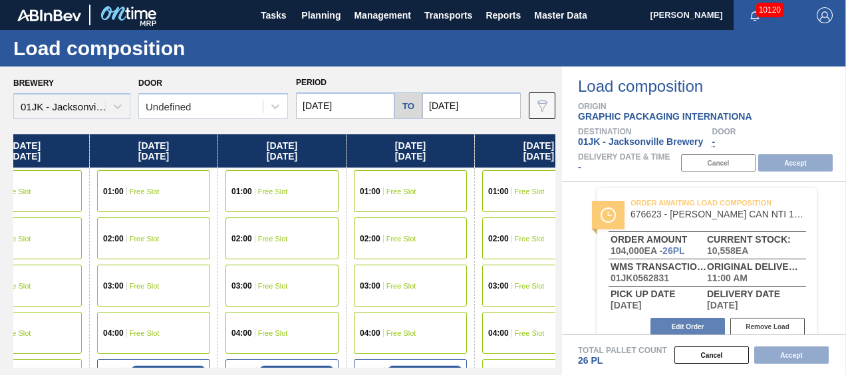
scroll to position [0, 311]
drag, startPoint x: 490, startPoint y: 155, endPoint x: 170, endPoint y: 165, distance: 319.5
click at [170, 165] on div "[DATE] 01:00 Free Slot 02:00 Free Slot 03:00 Free Slot 04:00 Free Slot 05:00 Sc…" at bounding box center [284, 251] width 542 height 234
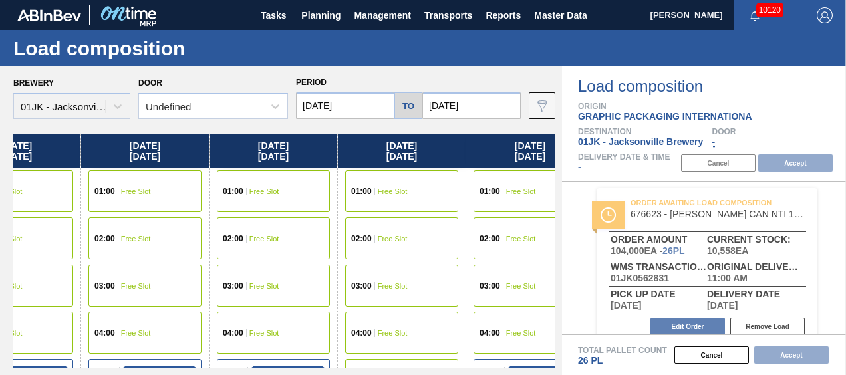
scroll to position [0, 483]
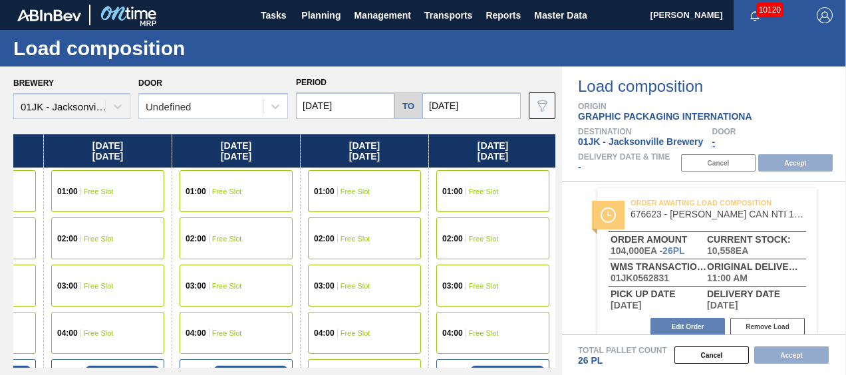
drag, startPoint x: 447, startPoint y: 140, endPoint x: 230, endPoint y: 148, distance: 217.0
click at [230, 148] on div "[DATE] 01:00 Free Slot 02:00 Free Slot 03:00 Free Slot 04:00 Free Slot 05:00 Sc…" at bounding box center [284, 251] width 542 height 234
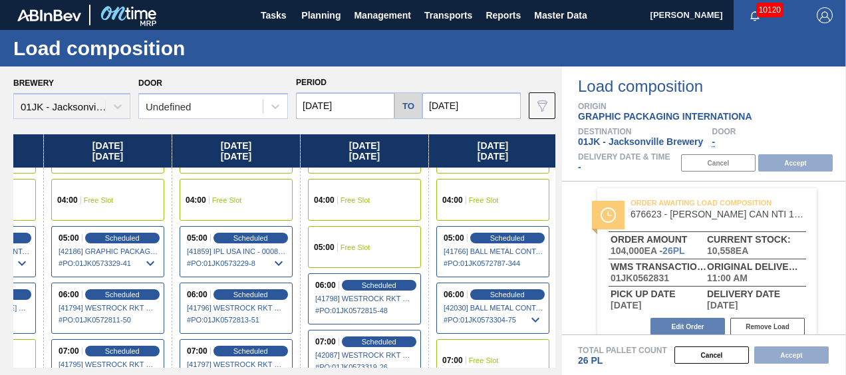
scroll to position [532, 483]
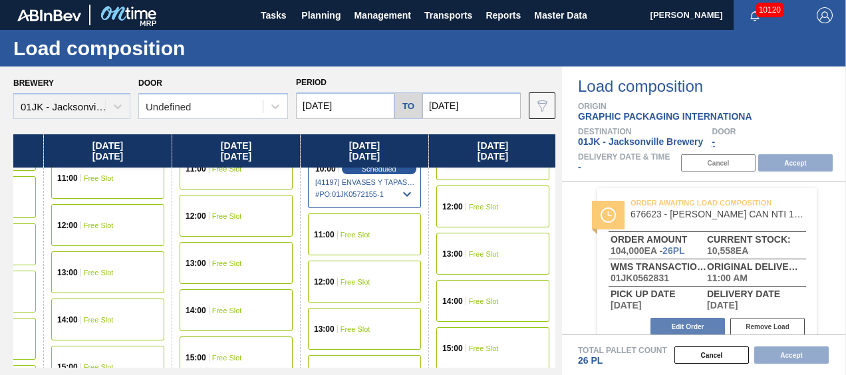
click at [377, 241] on div "11:00 Free Slot" at bounding box center [364, 235] width 113 height 42
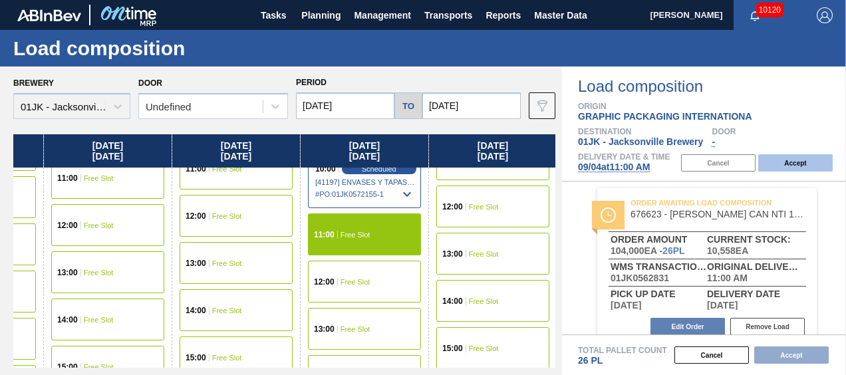
click at [792, 166] on button "Accept" at bounding box center [795, 162] width 75 height 17
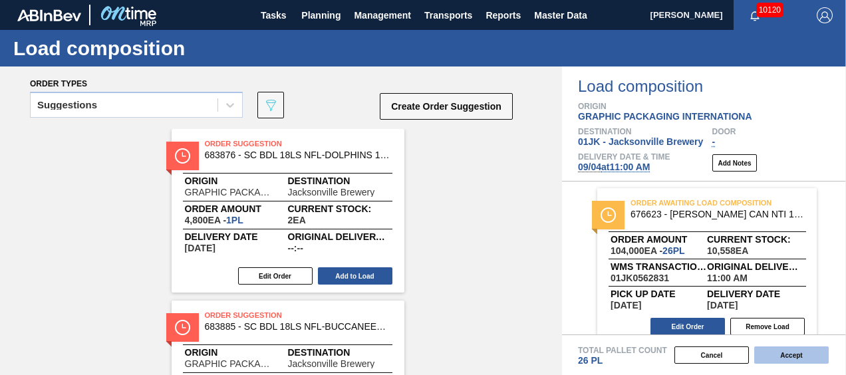
click at [801, 355] on button "Accept" at bounding box center [791, 355] width 75 height 17
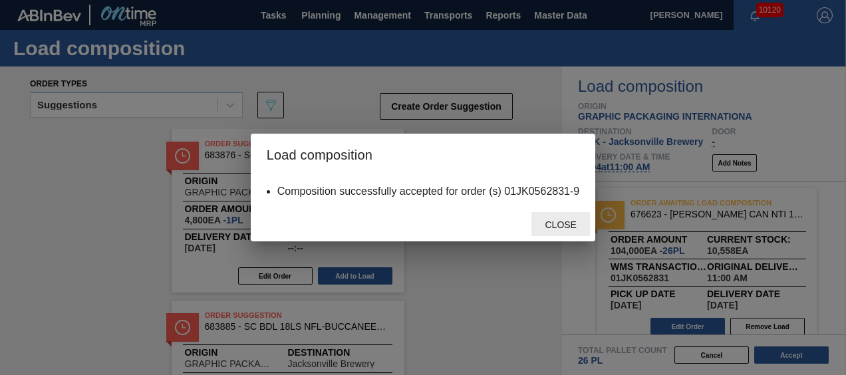
click at [568, 220] on span "Close" at bounding box center [560, 225] width 53 height 11
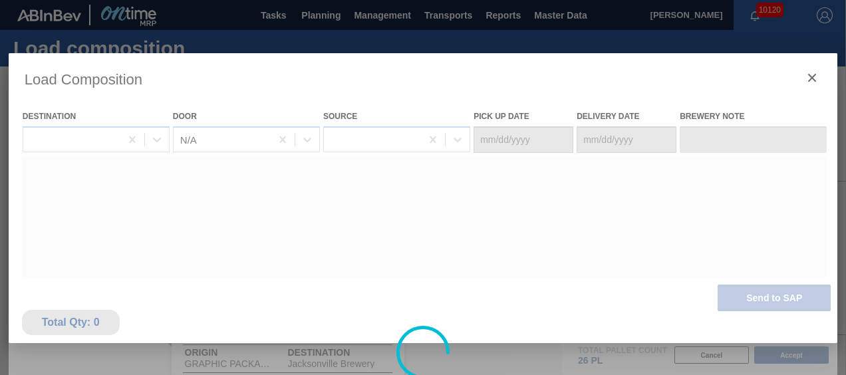
type Date "[DATE]"
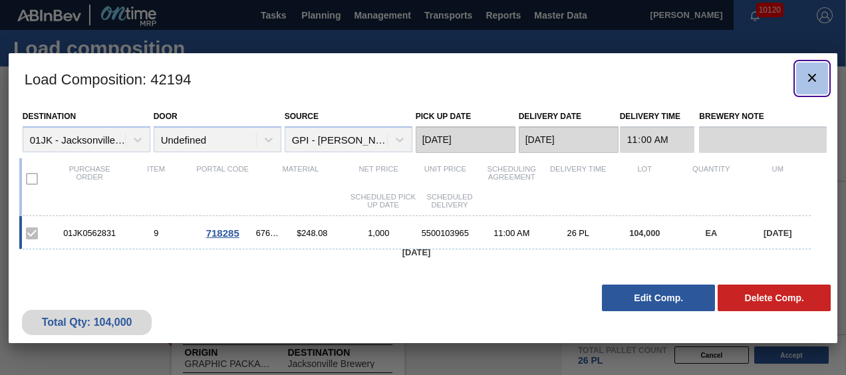
click at [804, 80] on icon "botão de ícone" at bounding box center [812, 78] width 16 height 16
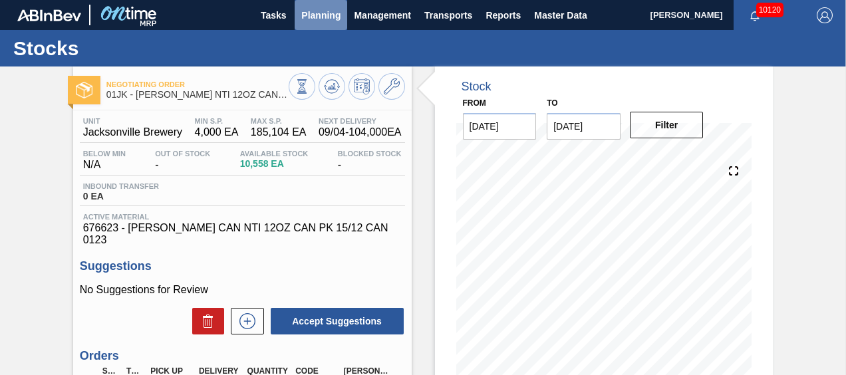
click at [325, 23] on span "Planning" at bounding box center [320, 15] width 39 height 16
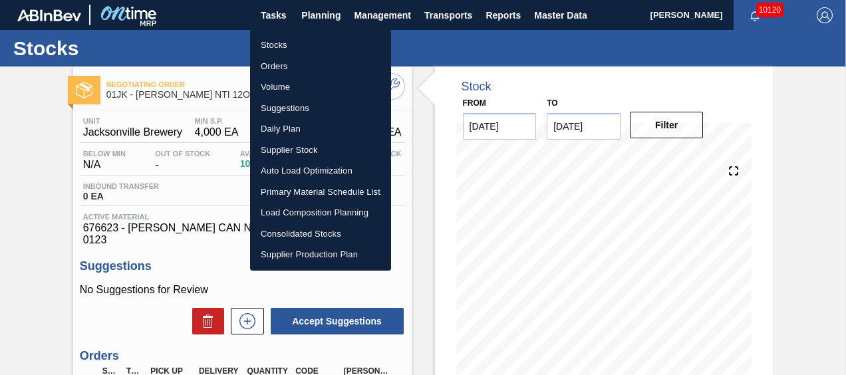
click at [315, 206] on li "Load Composition Planning" at bounding box center [320, 212] width 141 height 21
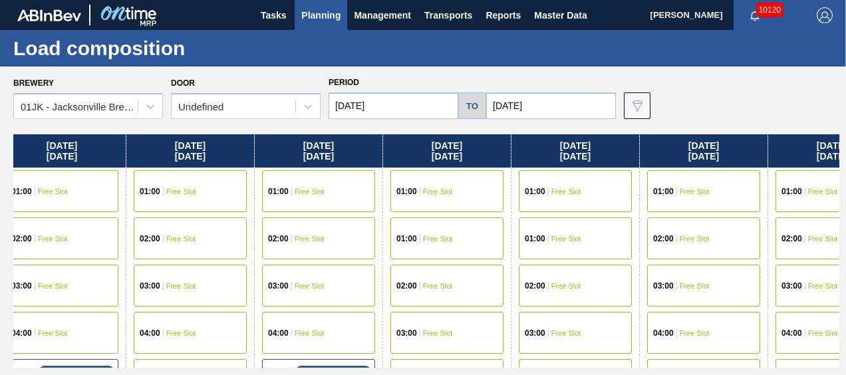
drag, startPoint x: 752, startPoint y: 181, endPoint x: 349, endPoint y: 177, distance: 403.2
click at [347, 177] on div "[DATE] 01:00 Free Slot 01:00 Free Slot 02:00 Free Slot 03:00 Free Slot 04:00 Fr…" at bounding box center [426, 251] width 826 height 234
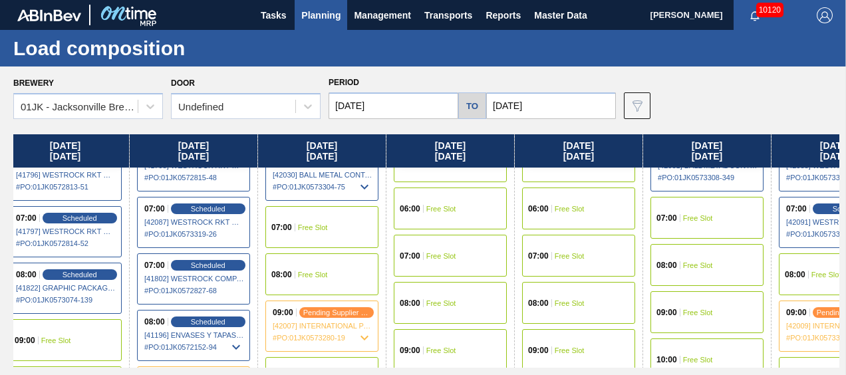
scroll to position [333, 397]
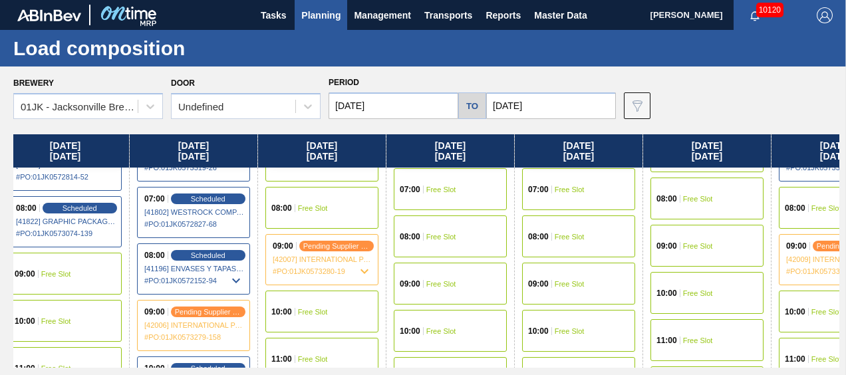
click at [330, 211] on div "08:00 Free Slot" at bounding box center [321, 208] width 113 height 42
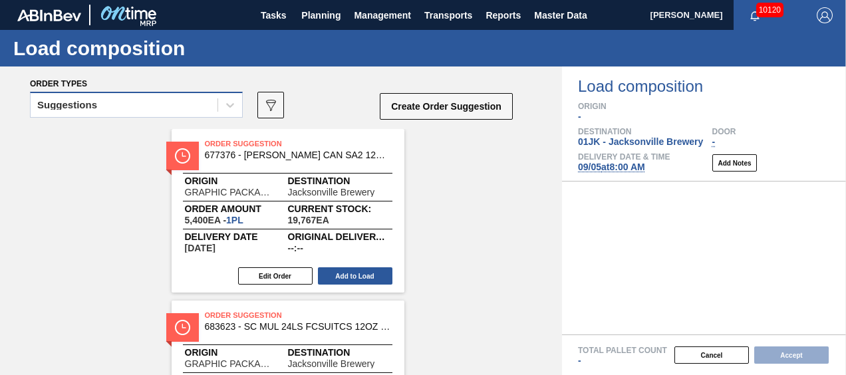
click at [148, 95] on div "Suggestions" at bounding box center [136, 105] width 213 height 26
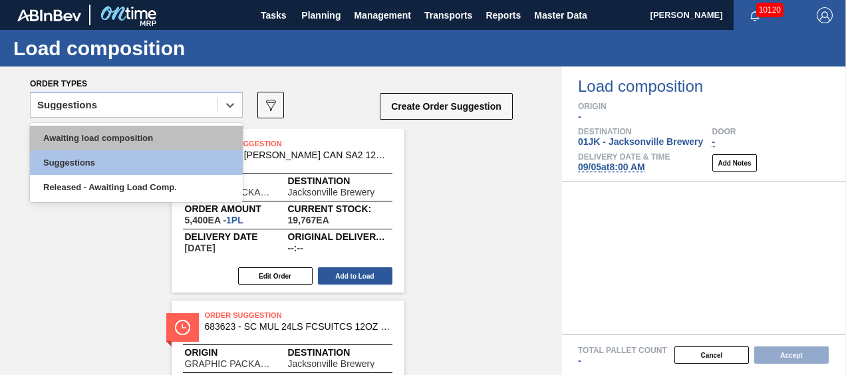
click at [121, 131] on div "Awaiting load composition" at bounding box center [136, 138] width 213 height 25
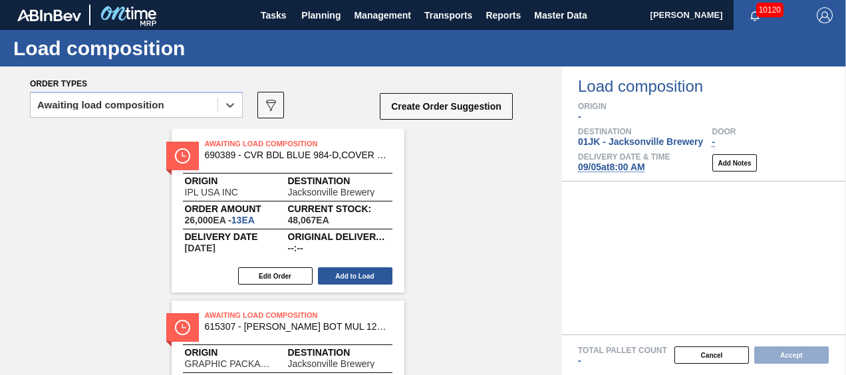
click at [330, 95] on div "option Awaiting load composition, selected. Select is focused ,type to refine l…" at bounding box center [272, 109] width 484 height 40
click at [144, 96] on div "Awaiting load composition" at bounding box center [136, 105] width 213 height 26
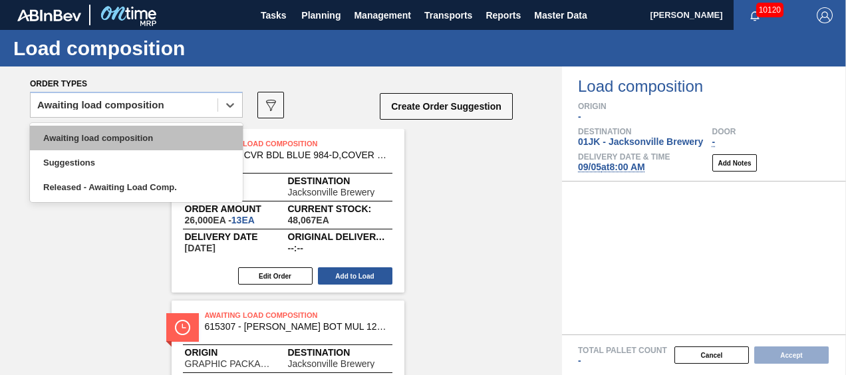
click at [146, 138] on div "Awaiting load composition" at bounding box center [136, 138] width 213 height 25
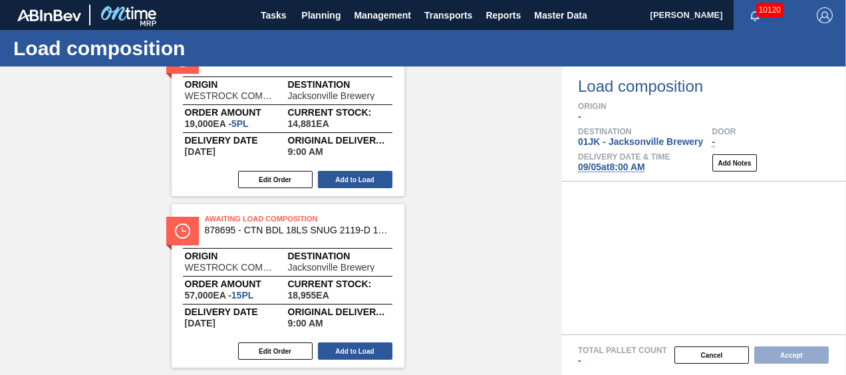
scroll to position [644, 0]
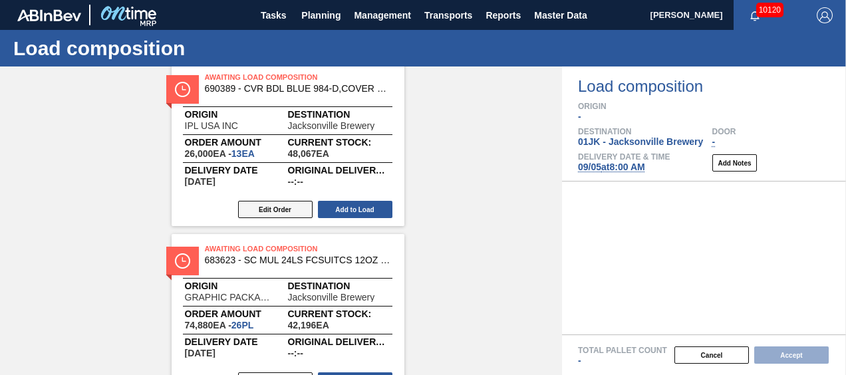
scroll to position [133, 0]
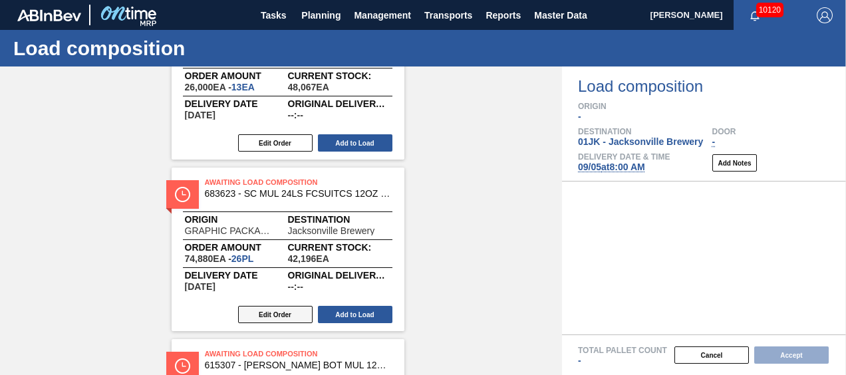
click at [261, 318] on button "Edit Order" at bounding box center [275, 314] width 75 height 17
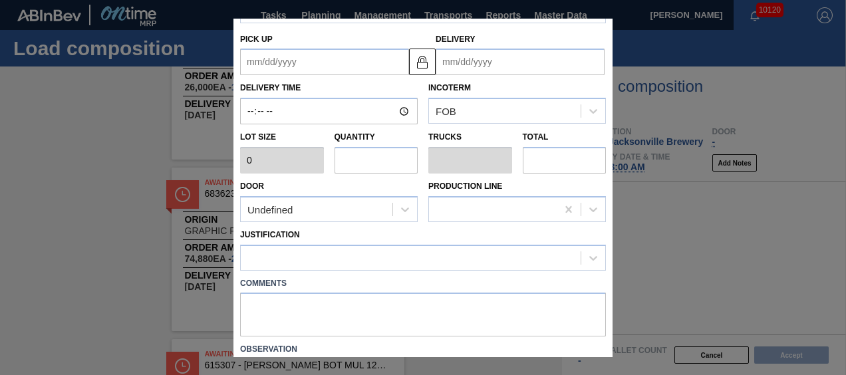
type input "2,880"
type input "26"
type input "1"
type input "74,880"
type up "[DATE]"
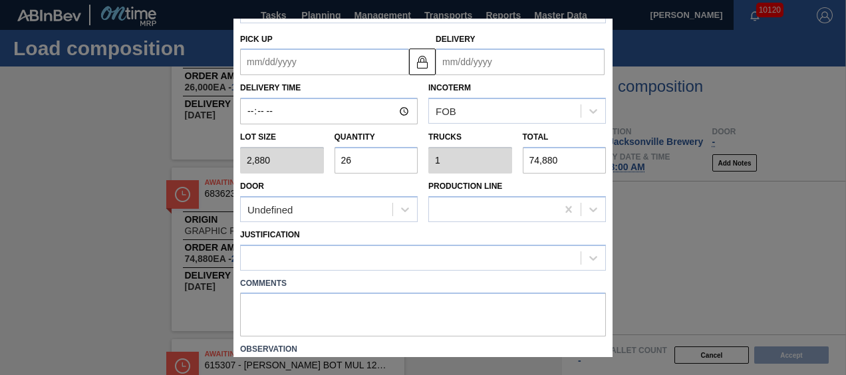
type input "[DATE]"
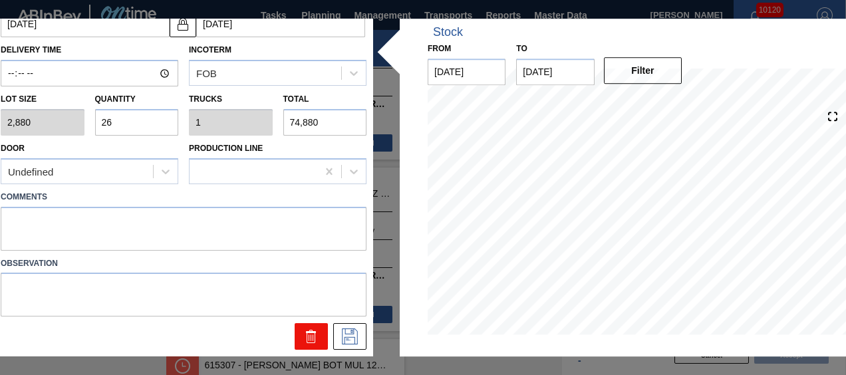
click at [305, 345] on button at bounding box center [311, 337] width 33 height 27
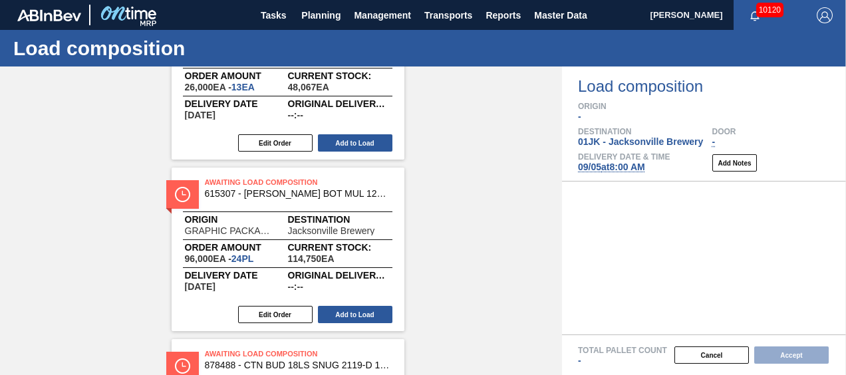
scroll to position [0, 0]
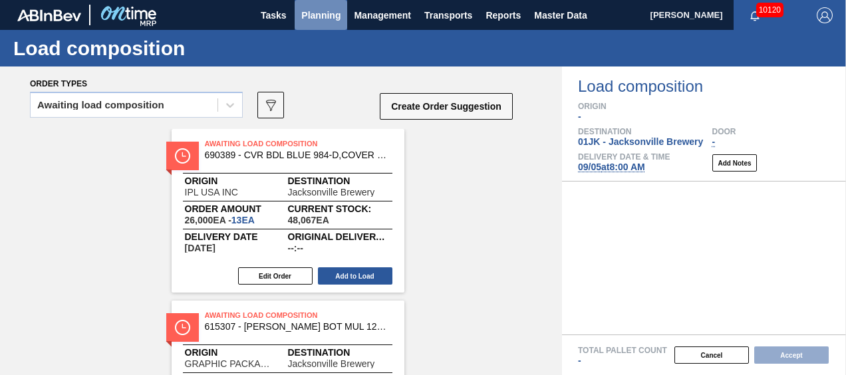
click at [317, 14] on span "Planning" at bounding box center [320, 15] width 39 height 16
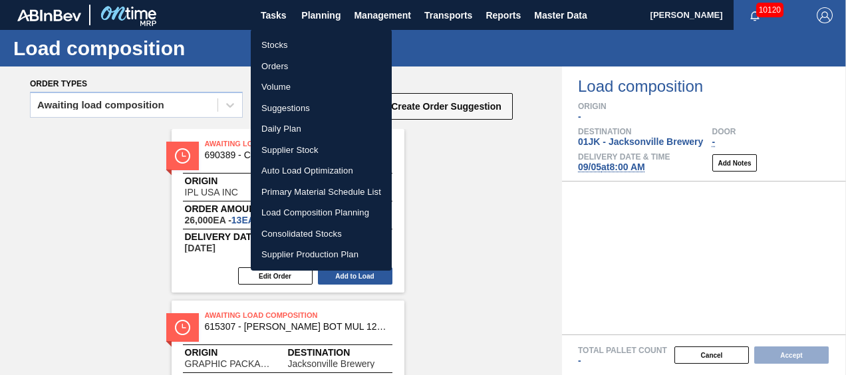
click at [323, 51] on li "Stocks" at bounding box center [321, 45] width 141 height 21
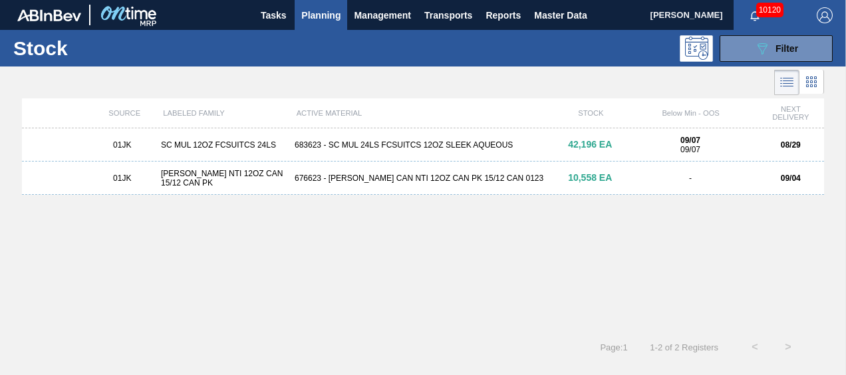
click at [428, 178] on div "676623 - [PERSON_NAME] CAN NTI 12OZ CAN PK 15/12 CAN 0123" at bounding box center [422, 178] width 267 height 9
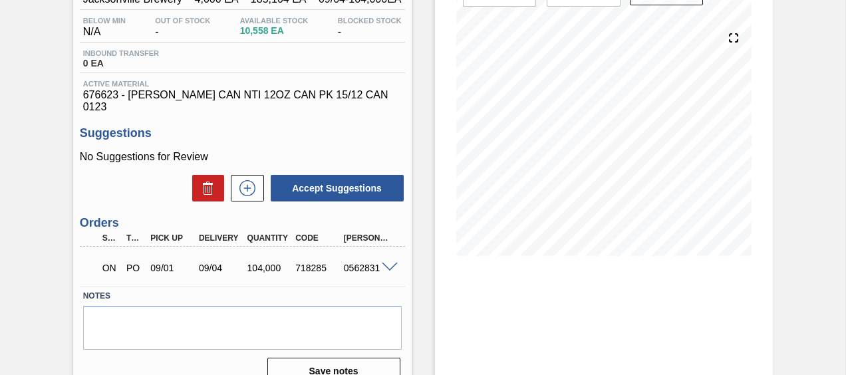
scroll to position [197, 0]
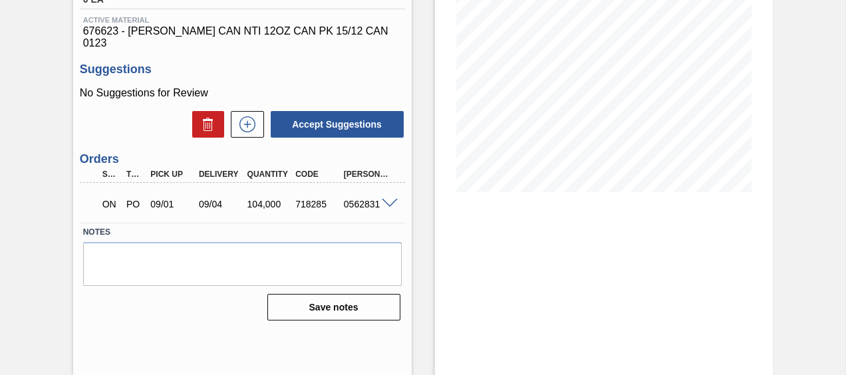
click at [392, 199] on span at bounding box center [390, 204] width 16 height 10
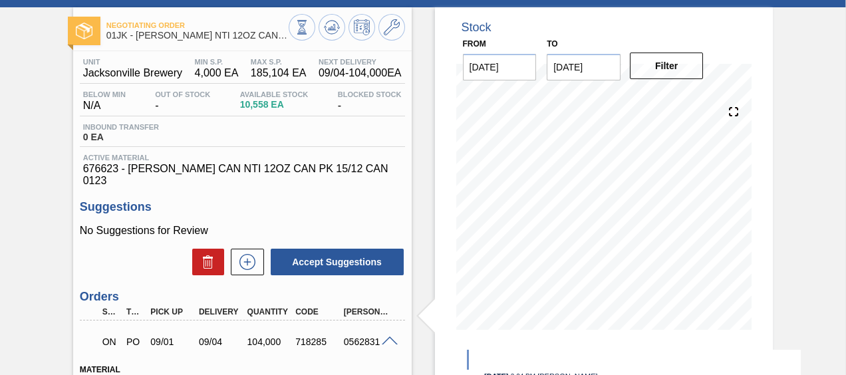
scroll to position [0, 0]
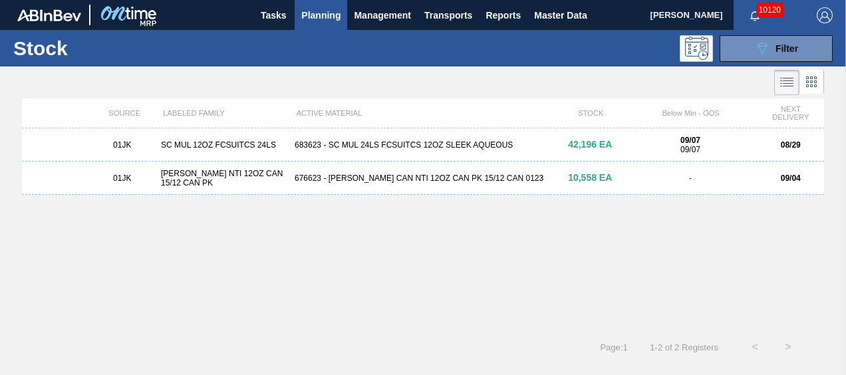
click at [388, 144] on div "683623 - SC MUL 24LS FCSUITCS 12OZ SLEEK AQUEOUS" at bounding box center [422, 144] width 267 height 9
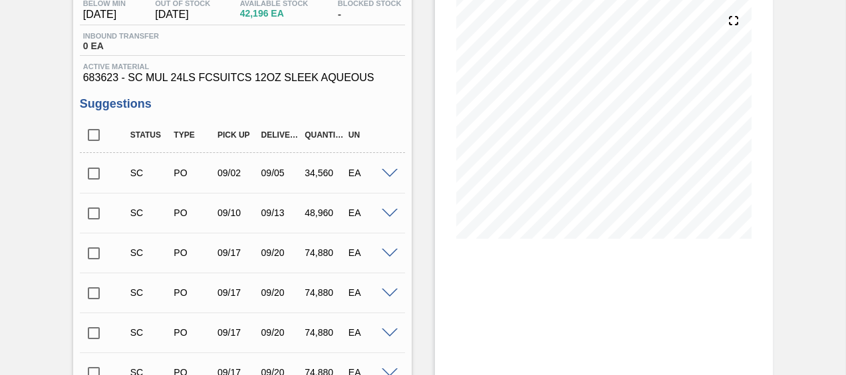
scroll to position [200, 0]
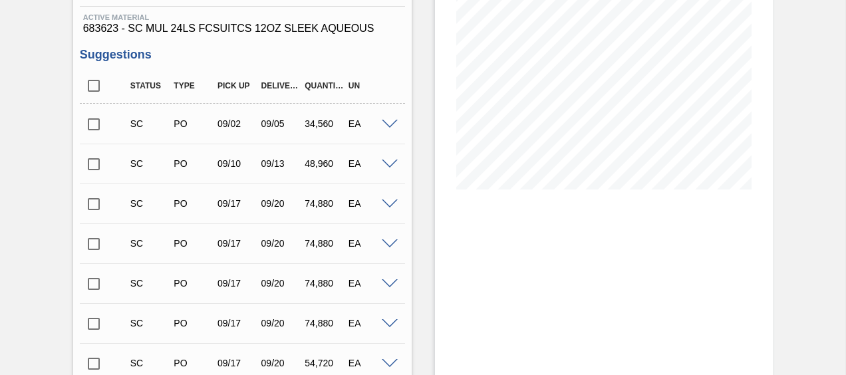
click at [389, 128] on span at bounding box center [390, 125] width 16 height 10
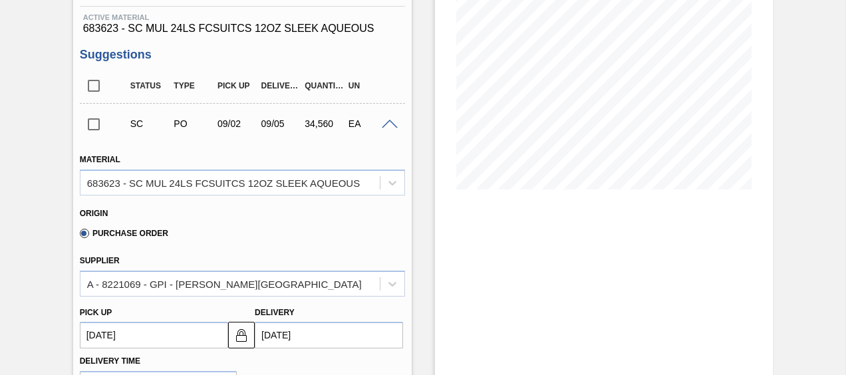
click at [389, 125] on span at bounding box center [390, 125] width 16 height 10
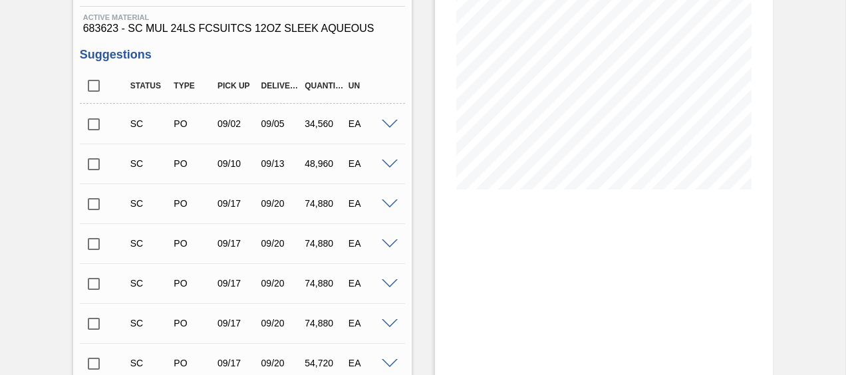
click at [391, 205] on span at bounding box center [390, 205] width 16 height 10
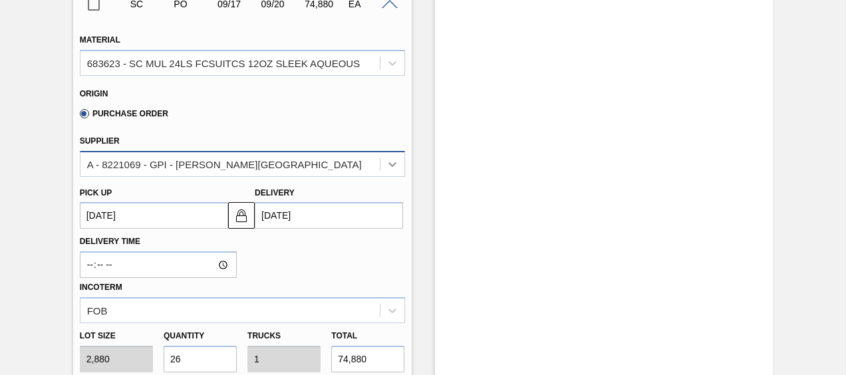
scroll to position [266, 0]
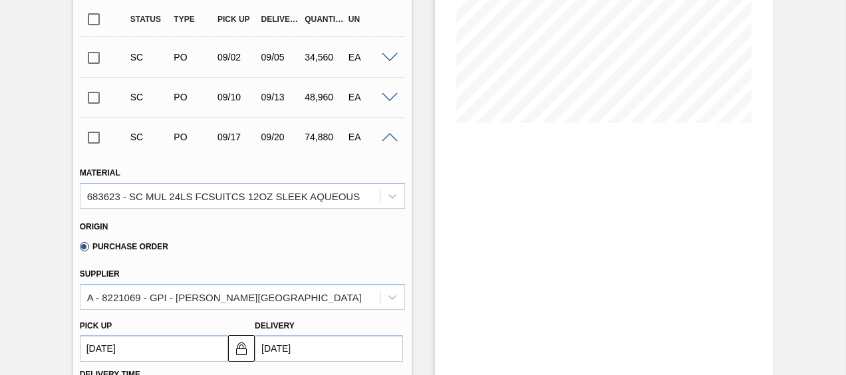
click at [386, 140] on span at bounding box center [390, 138] width 16 height 10
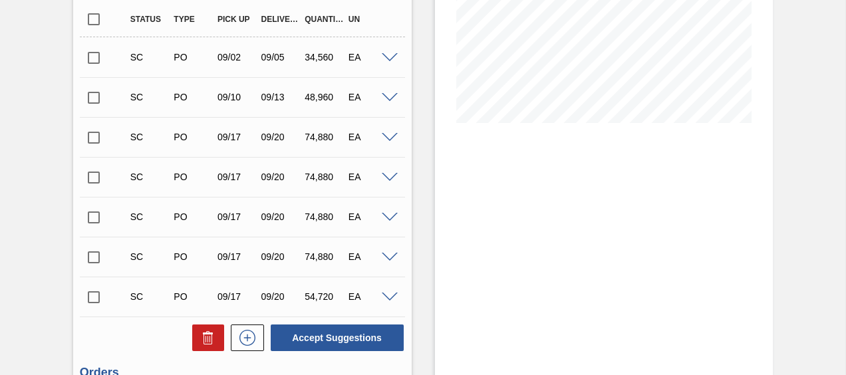
click at [96, 140] on input "checkbox" at bounding box center [94, 138] width 28 height 28
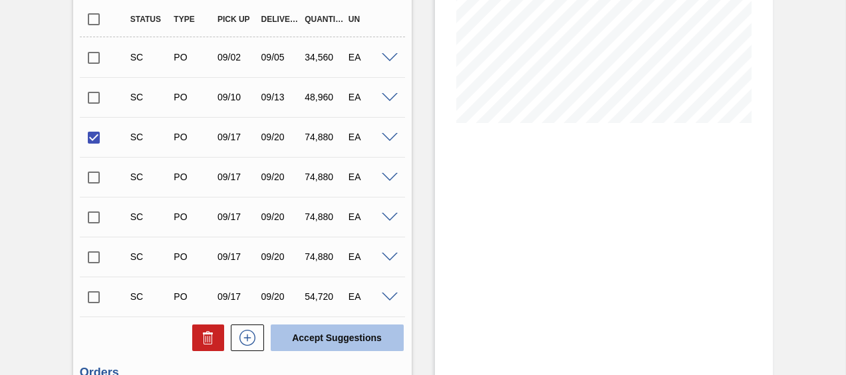
click at [311, 337] on button "Accept Suggestions" at bounding box center [337, 338] width 133 height 27
checkbox input "false"
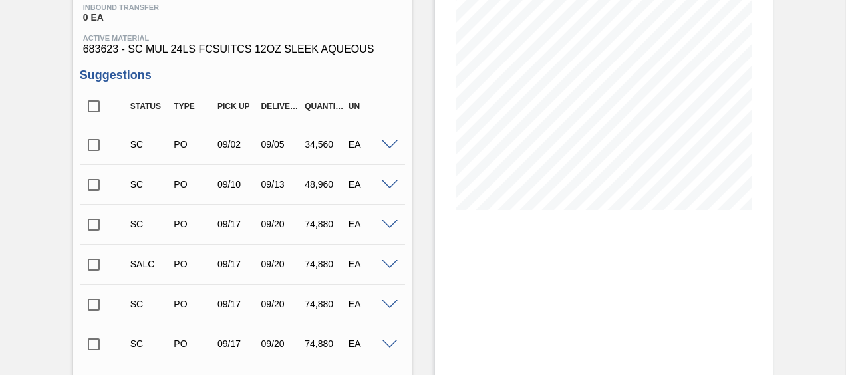
scroll to position [200, 0]
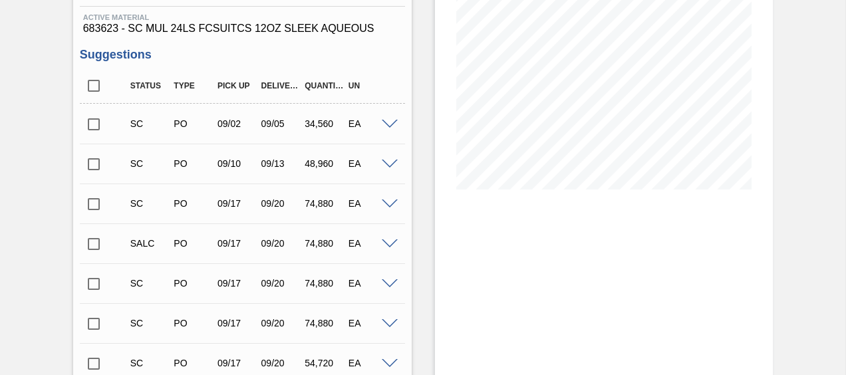
click at [385, 244] on span at bounding box center [390, 245] width 16 height 10
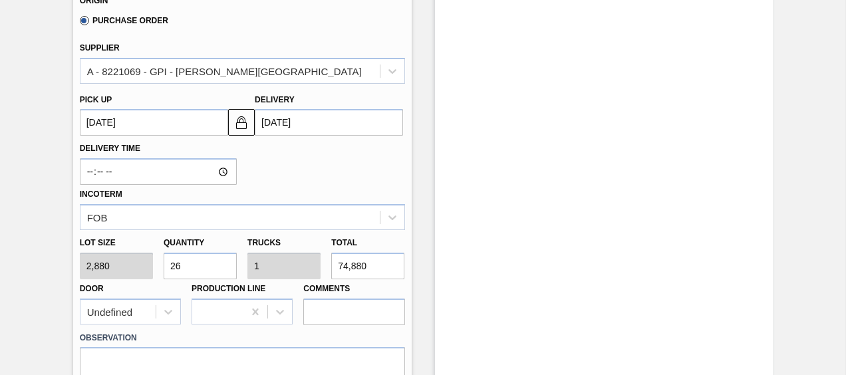
scroll to position [665, 0]
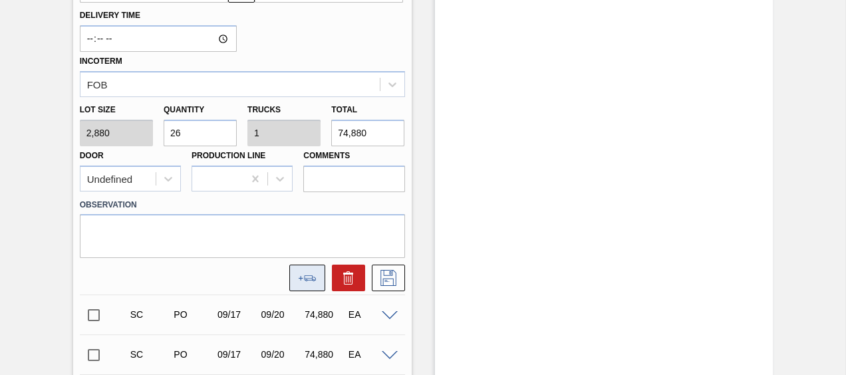
click at [302, 281] on icon at bounding box center [307, 278] width 19 height 6
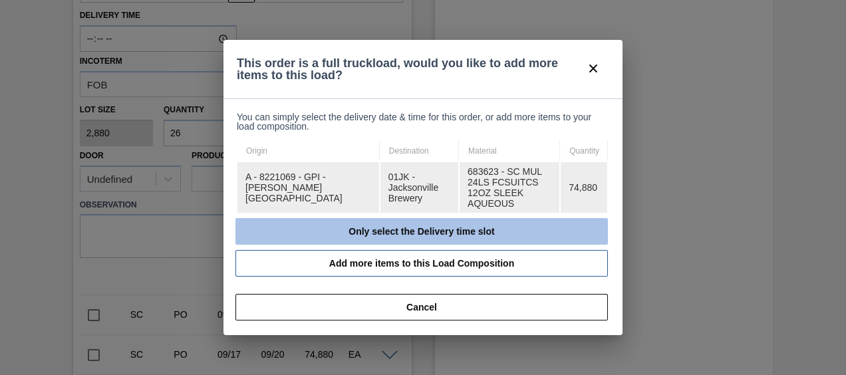
click at [397, 225] on button "Only select the Delivery time slot" at bounding box center [422, 231] width 373 height 27
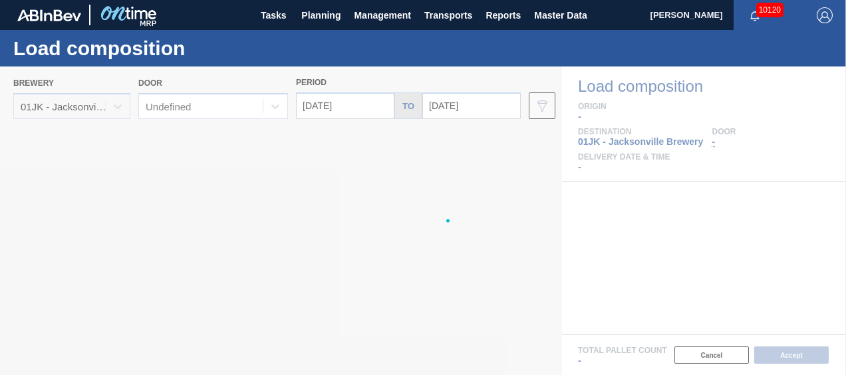
type input "[DATE]"
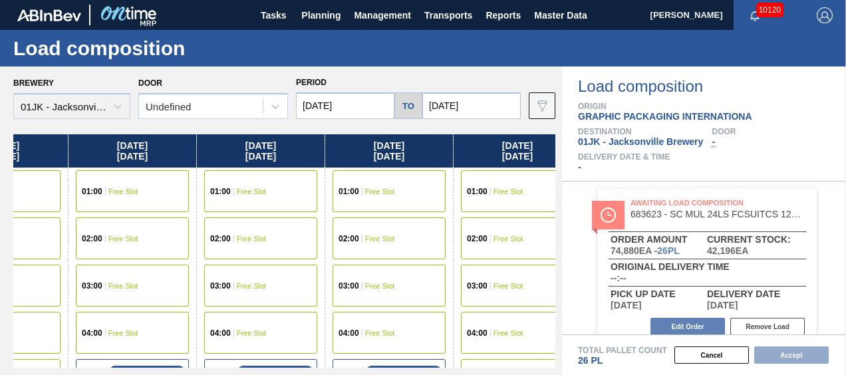
scroll to position [0, 427]
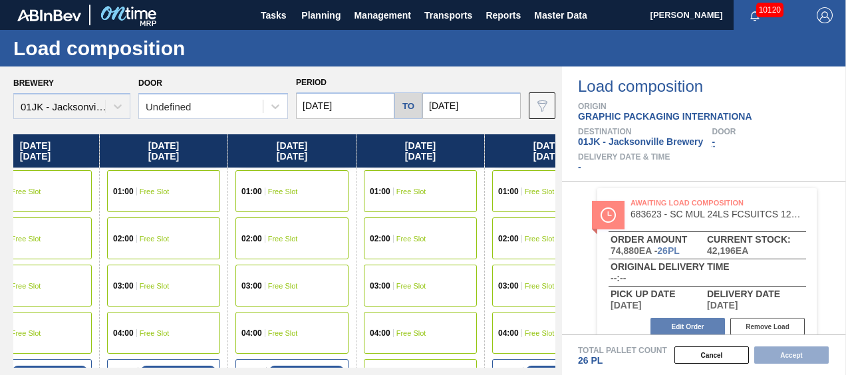
drag, startPoint x: 483, startPoint y: 143, endPoint x: 49, endPoint y: 139, distance: 434.5
click at [49, 139] on div "[DATE] 01:00 Free Slot 02:00 Free Slot 03:00 Free Slot 04:00 Free Slot 05:00 Sc…" at bounding box center [284, 251] width 542 height 234
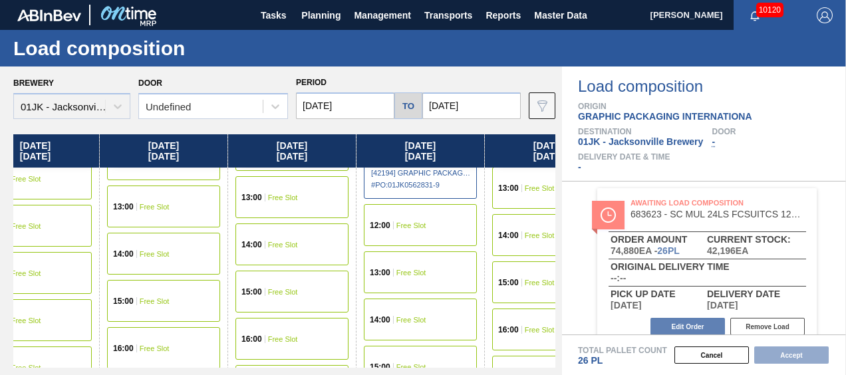
scroll to position [599, 427]
click at [430, 223] on div "12:00 Free Slot" at bounding box center [420, 225] width 113 height 42
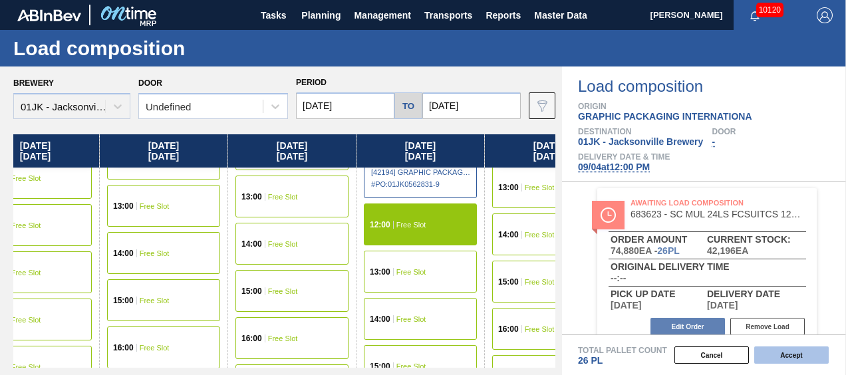
click at [776, 355] on button "Accept" at bounding box center [791, 355] width 75 height 17
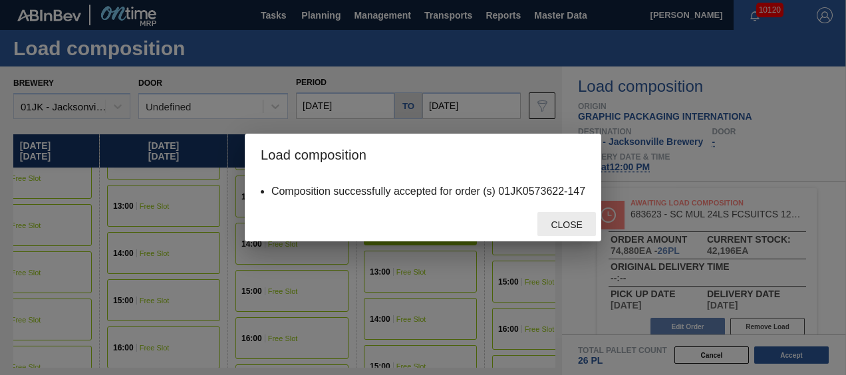
click at [575, 232] on div "Close" at bounding box center [567, 224] width 59 height 25
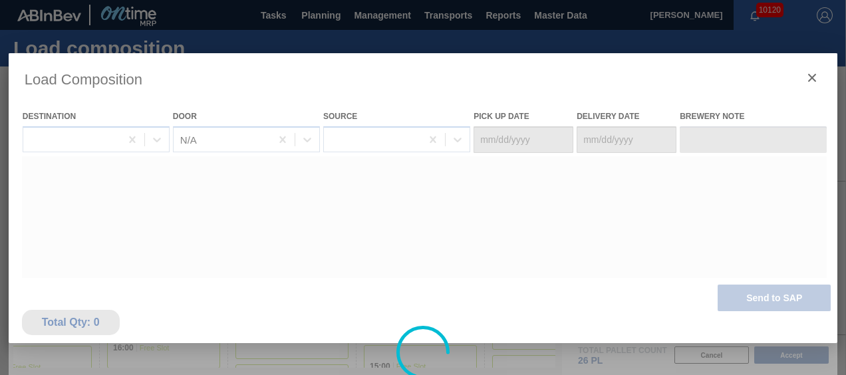
type Date "[DATE]"
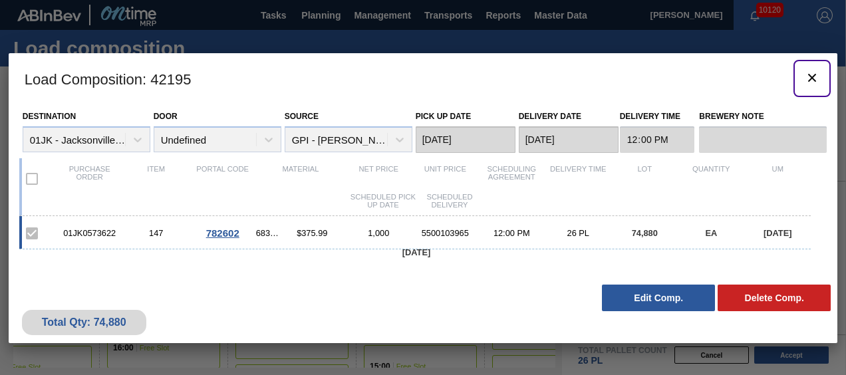
click at [826, 80] on button "botão de ícone" at bounding box center [812, 79] width 32 height 32
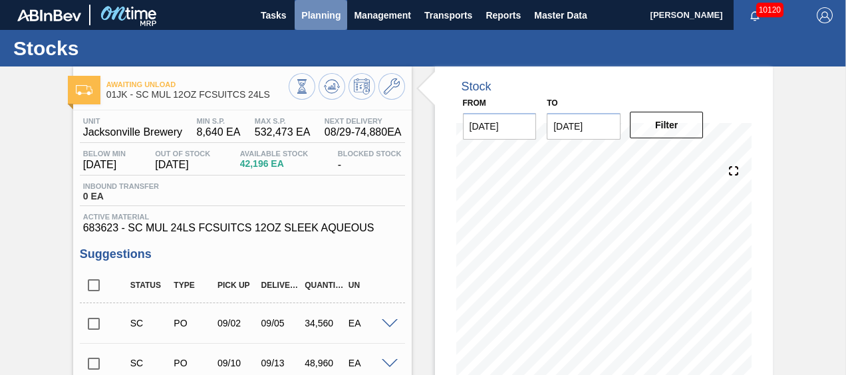
click at [318, 17] on span "Planning" at bounding box center [320, 15] width 39 height 16
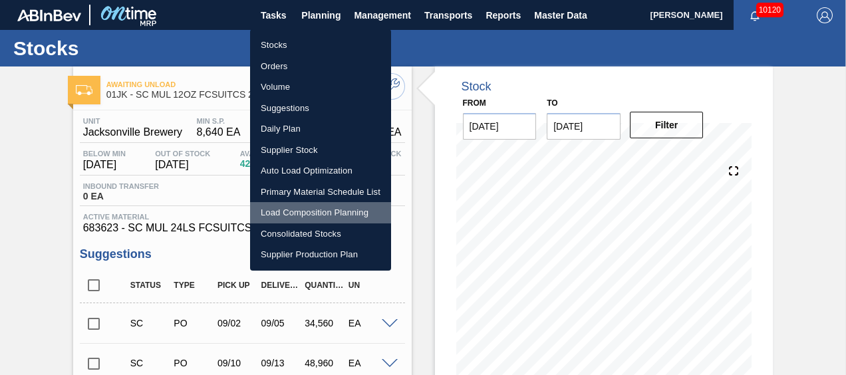
click at [313, 220] on li "Load Composition Planning" at bounding box center [320, 212] width 141 height 21
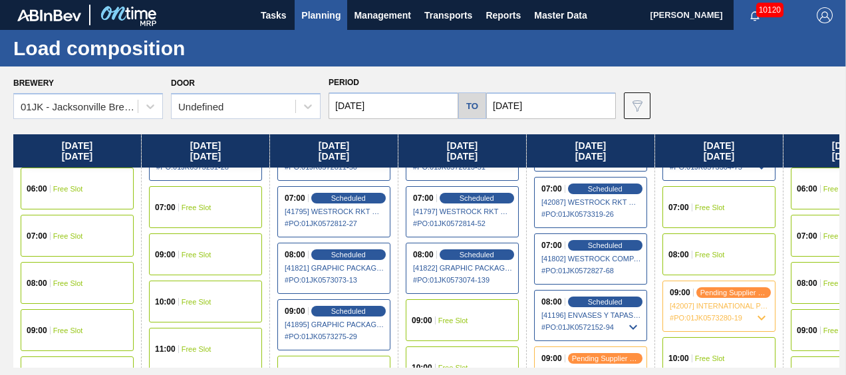
scroll to position [266, 0]
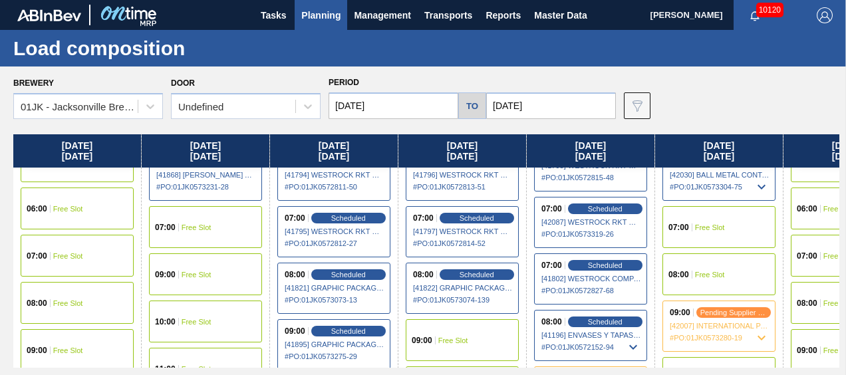
click at [703, 220] on div "07:00 Free Slot" at bounding box center [719, 227] width 113 height 42
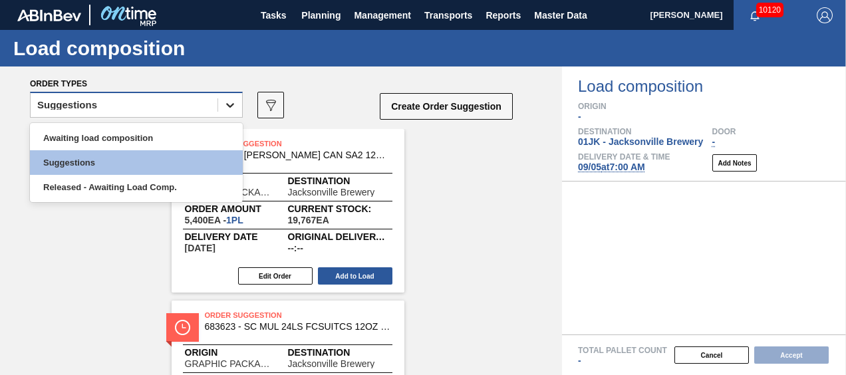
click at [229, 111] on icon at bounding box center [230, 104] width 13 height 13
click at [213, 121] on div "option Awaiting load composition focused, 1 of 3. 3 results available. Use Up a…" at bounding box center [136, 109] width 213 height 35
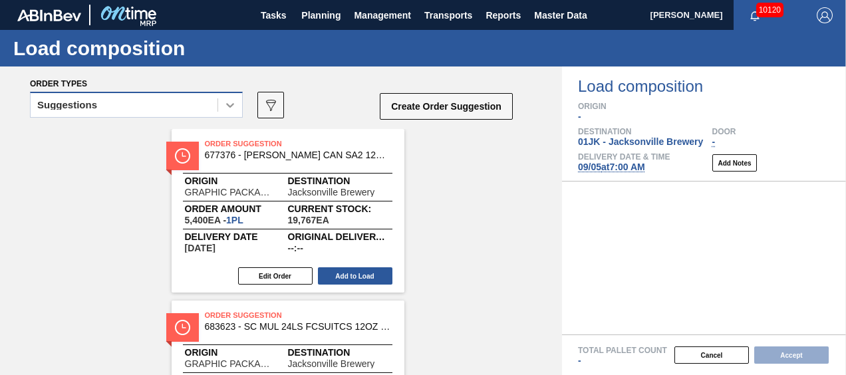
click at [224, 107] on icon at bounding box center [230, 104] width 13 height 13
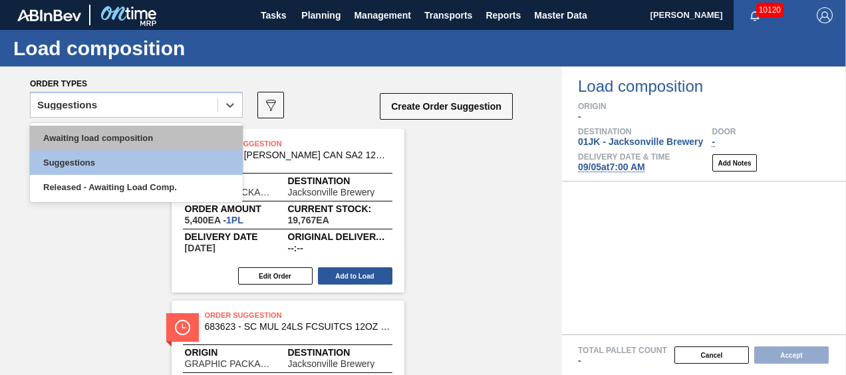
click at [196, 145] on div "Awaiting load composition" at bounding box center [136, 138] width 213 height 25
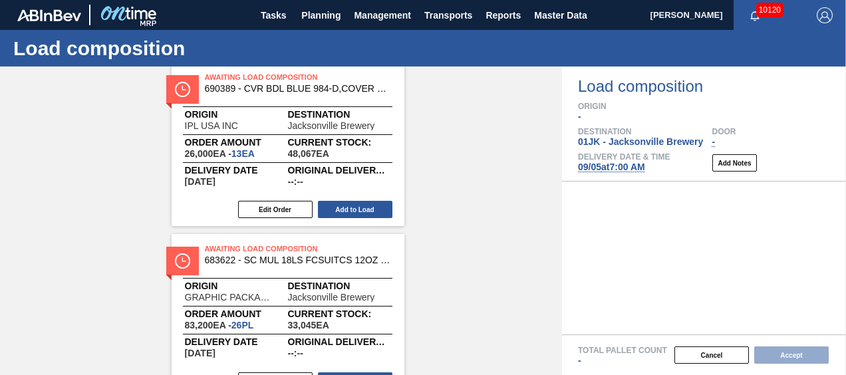
scroll to position [133, 0]
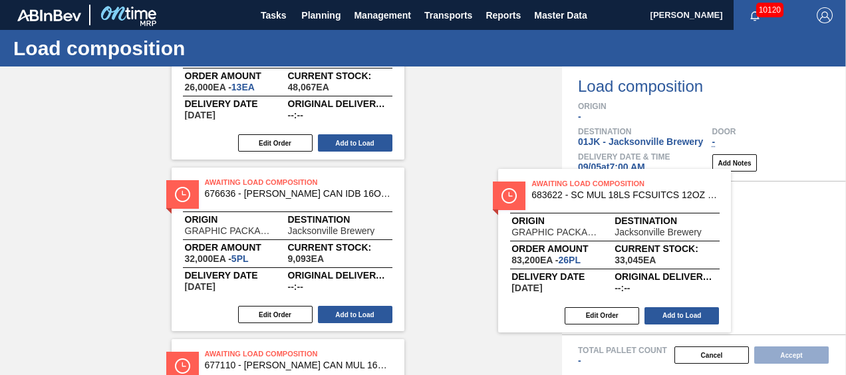
drag, startPoint x: 349, startPoint y: 217, endPoint x: 689, endPoint y: 214, distance: 340.7
click at [689, 214] on div "Order types Awaiting load composition 089F7B8B-B2A5-4AFE-B5C0-19BA573D28AC Crea…" at bounding box center [423, 221] width 846 height 309
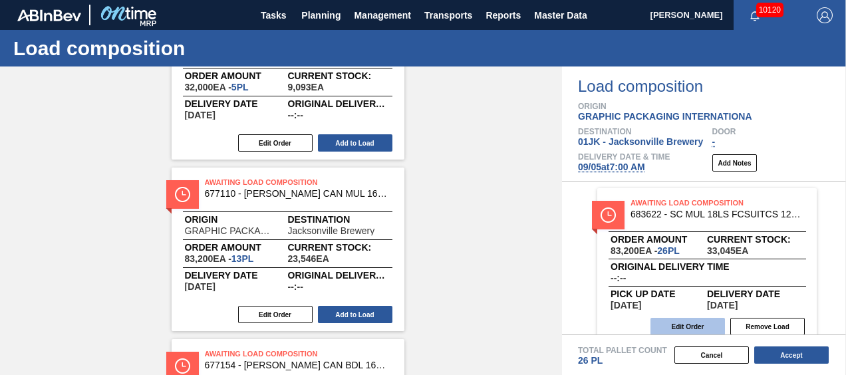
click at [683, 321] on button "Edit Order" at bounding box center [688, 326] width 75 height 17
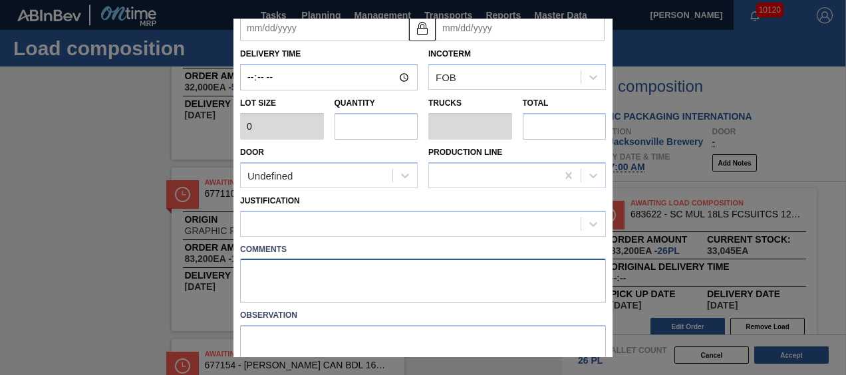
click at [313, 282] on textarea at bounding box center [423, 281] width 366 height 44
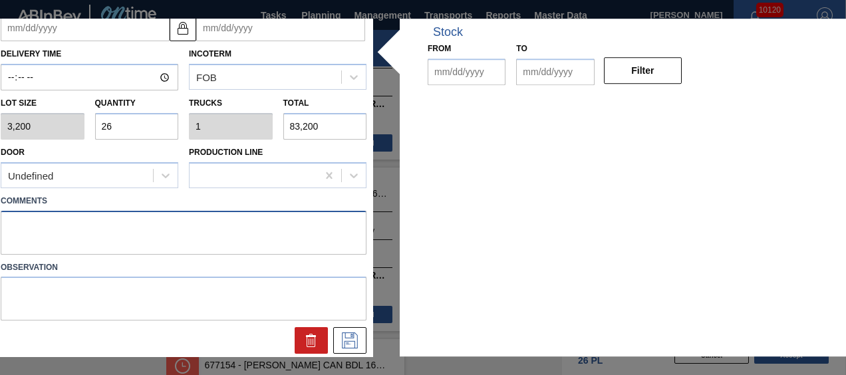
type input "3,200"
type input "26"
type input "1"
type input "83,200"
type up "[DATE]"
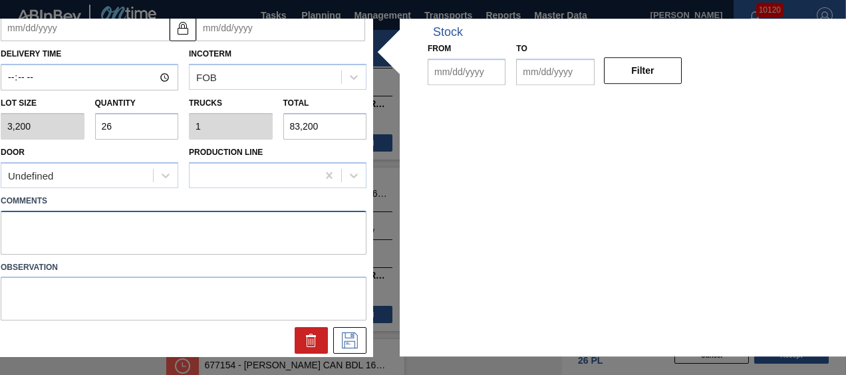
type input "[DATE]"
type textarea "DROP"
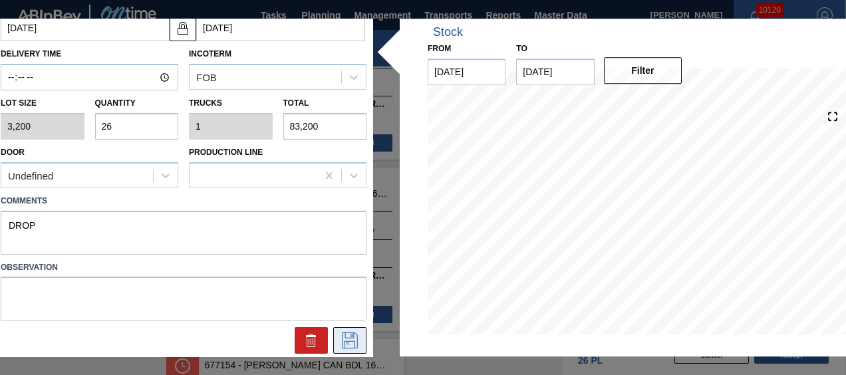
click at [363, 334] on button at bounding box center [349, 341] width 33 height 27
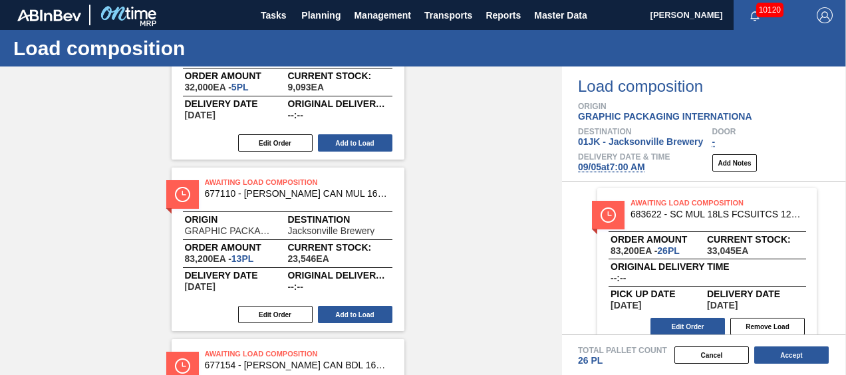
scroll to position [1, 0]
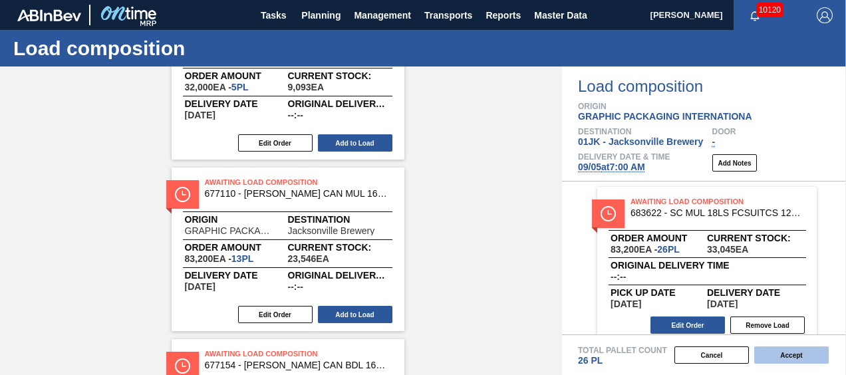
click at [797, 360] on button "Accept" at bounding box center [791, 355] width 75 height 17
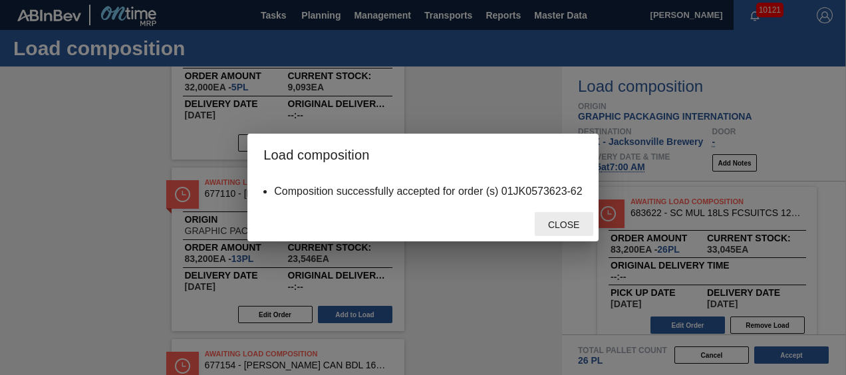
click at [574, 221] on span "Close" at bounding box center [564, 225] width 53 height 11
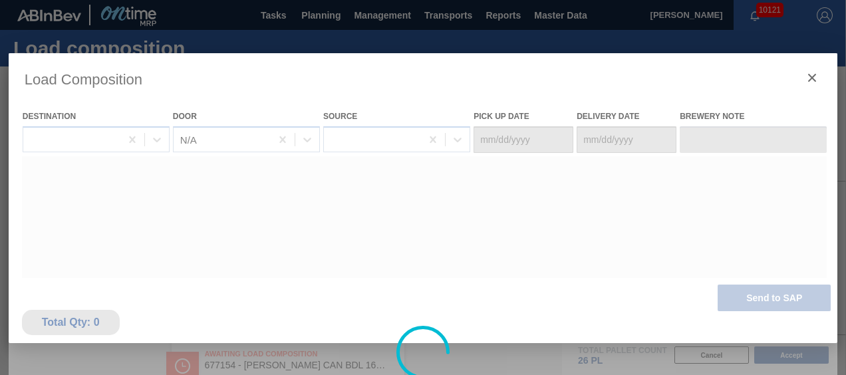
type Date "[DATE]"
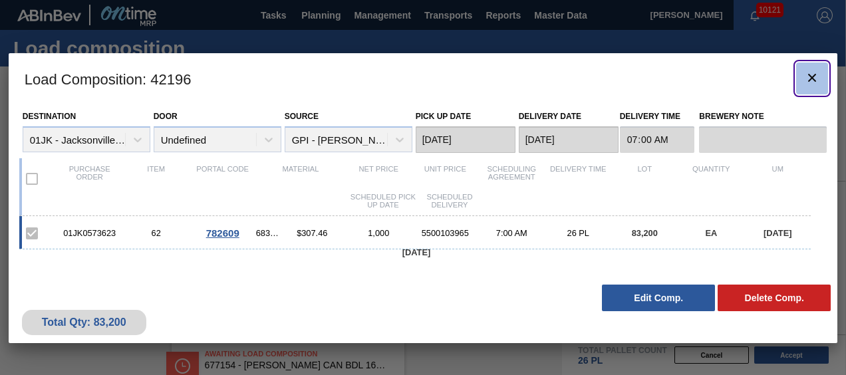
click at [813, 71] on icon "botão de ícone" at bounding box center [812, 78] width 16 height 16
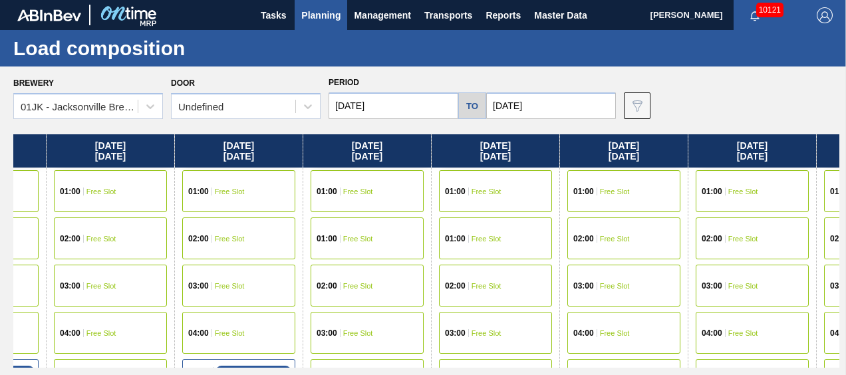
scroll to position [0, 645]
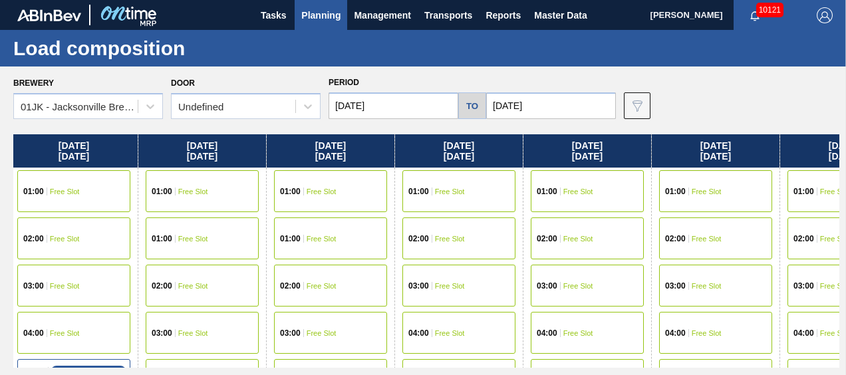
drag, startPoint x: 687, startPoint y: 152, endPoint x: -3, endPoint y: 178, distance: 690.5
click at [0, 0] on html "Tasks Planning Management Transports Reports Master Data [PERSON_NAME] 10121 Ma…" at bounding box center [423, 0] width 846 height 0
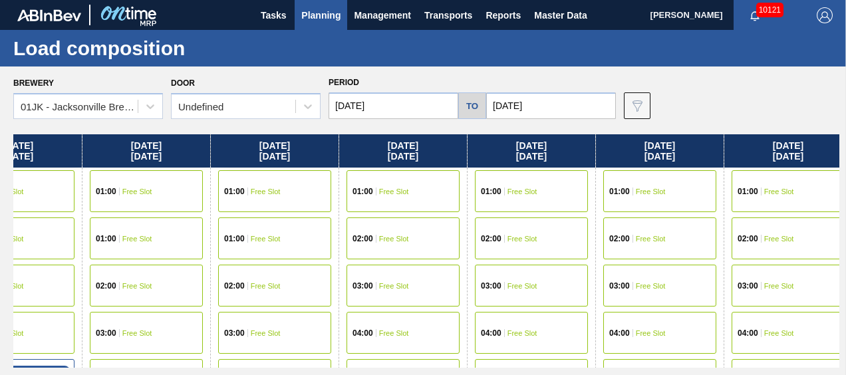
drag, startPoint x: 655, startPoint y: 138, endPoint x: 574, endPoint y: 148, distance: 81.8
click at [574, 148] on div "[DATE] 01:00 Free Slot 01:00 Free Slot 02:00 Free Slot 03:00 Free Slot 04:00 Fr…" at bounding box center [426, 251] width 826 height 234
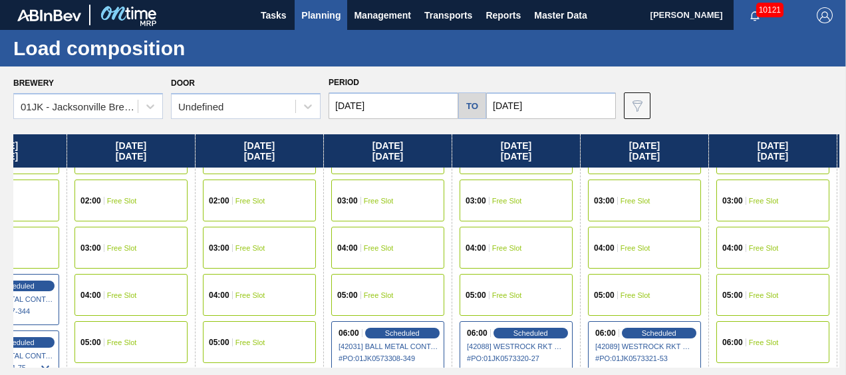
scroll to position [200, 717]
